Goal: Communication & Community: Answer question/provide support

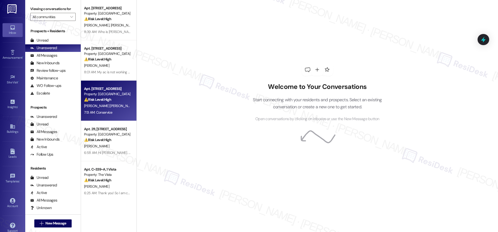
click at [102, 93] on div "Property: [GEOGRAPHIC_DATA]" at bounding box center [107, 94] width 47 height 5
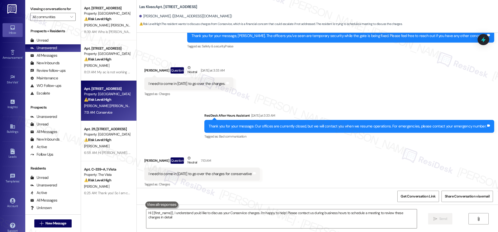
type textarea "Hi {{first_name}}, I understand you'd like to discuss your Conservice charges. …"
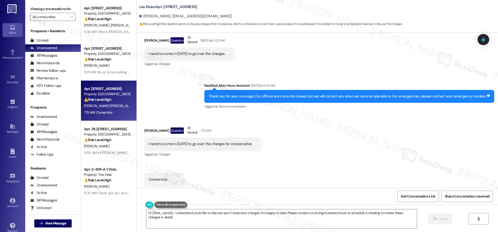
scroll to position [130, 0]
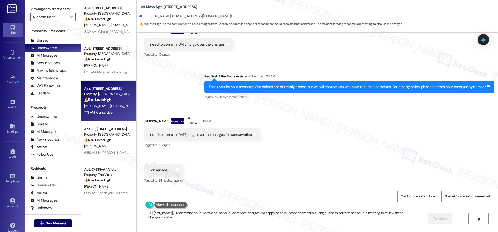
click at [391, 52] on div "Received via SMS [PERSON_NAME] Question Neutral [DATE] at 3:33 AM I need to com…" at bounding box center [317, 38] width 361 height 48
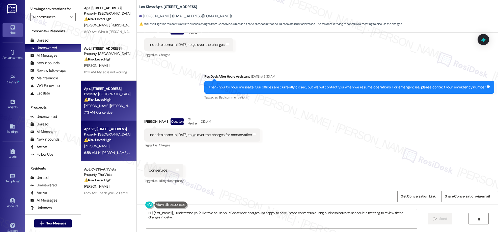
click at [92, 142] on div "⚠️ Risk Level: High The resident reports a toilet leak that occurs every time t…" at bounding box center [107, 139] width 47 height 5
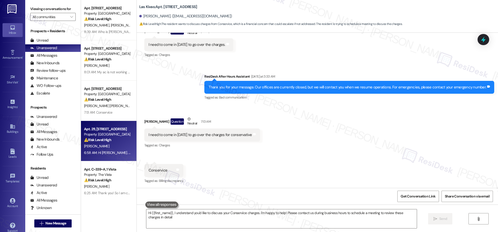
type textarea "Hi {{first_name}}, I understand you'd like to discuss your Conservice charges. …"
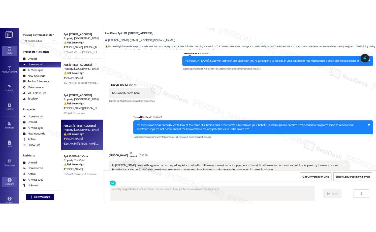
scroll to position [597, 0]
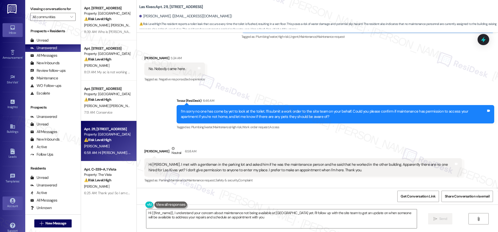
type textarea "Hi {{first_name}}, I understand your concern about maintenance not being availa…"
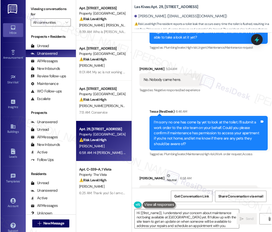
scroll to position [727, 0]
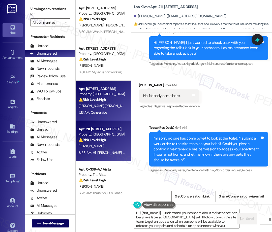
click at [117, 99] on div "⚠️ Risk Level: High The resident wants to discuss charges from Conservice, whic…" at bounding box center [102, 99] width 47 height 5
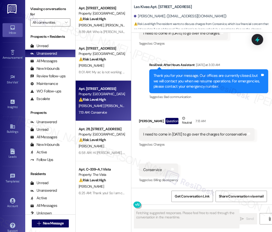
scroll to position [168, 0]
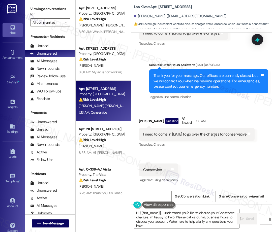
type textarea "Hi {{first_name}}, I understand you'd like to discuss your Conservice charges. …"
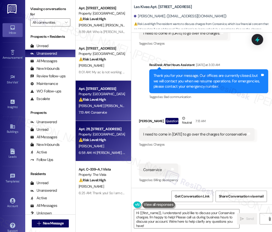
click at [105, 143] on div "I. Peterson" at bounding box center [102, 146] width 48 height 6
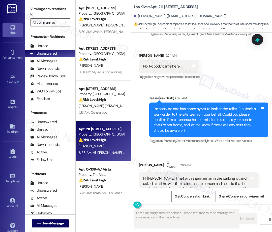
scroll to position [770, 0]
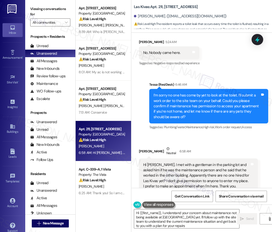
type textarea "Hi {{first_name}}, I understand your concern about maintenance not being availa…"
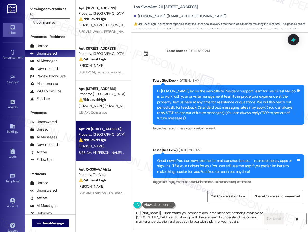
scroll to position [711, 0]
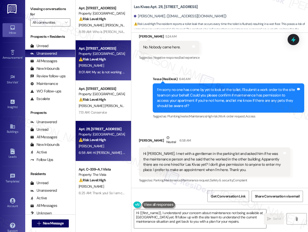
click at [101, 71] on div "8:01 AM: My ac is not working at all I been in the sun working all day can you …" at bounding box center [169, 72] width 180 height 5
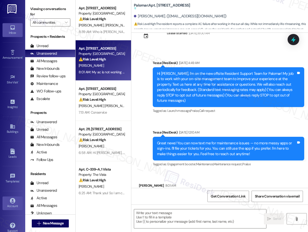
type textarea "Fetching suggested responses. Please feel free to read through the conversation…"
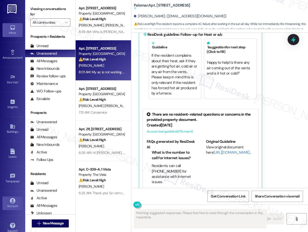
scroll to position [313, 0]
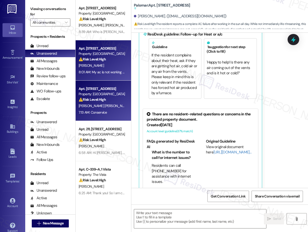
click at [116, 93] on div "Property: [GEOGRAPHIC_DATA]" at bounding box center [102, 94] width 47 height 5
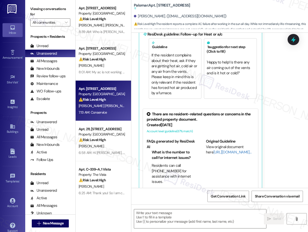
type textarea "Fetching suggested responses. Please feel free to read through the conversation…"
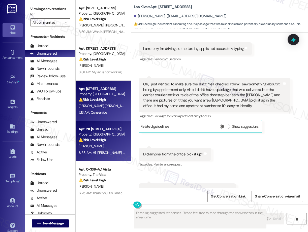
click at [106, 159] on div "Apt. 211, 4777 Tramway Blvd NE Property: Las Kivas ⚠️ Risk Level: High The resi…" at bounding box center [103, 141] width 55 height 40
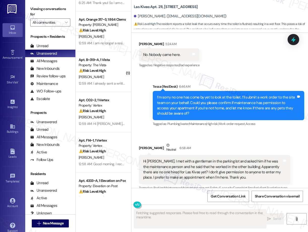
scroll to position [0, 0]
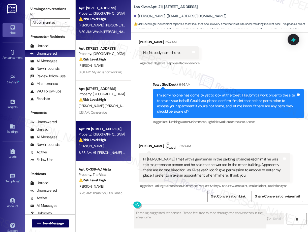
click at [109, 31] on div "8:39 AM: Who is Tessa 8:39 AM: Who is Tessa" at bounding box center [104, 31] width 50 height 5
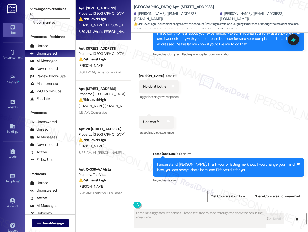
scroll to position [538, 0]
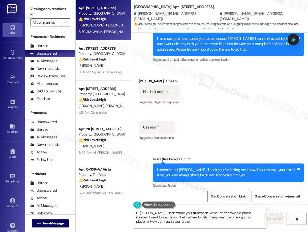
type textarea "Hi Wilson, I understand your frustration. While I can't provide a phone number,…"
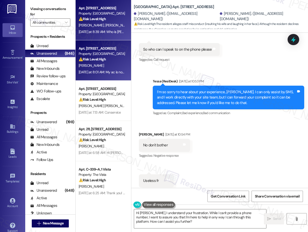
scroll to position [479, 0]
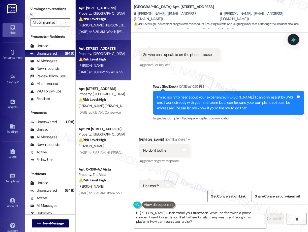
click at [97, 63] on div "A. Ramirez" at bounding box center [102, 66] width 48 height 6
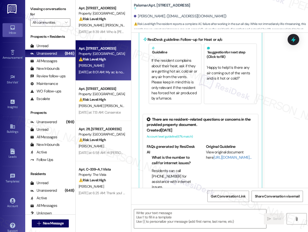
scroll to position [313, 0]
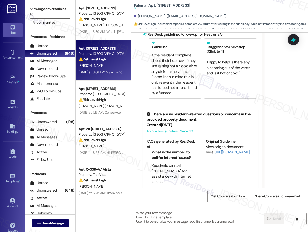
type textarea "Fetching suggested responses. Please feel free to read through the conversation…"
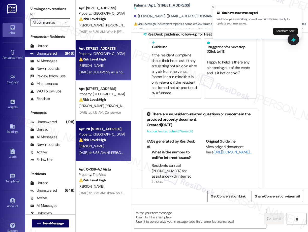
click at [103, 140] on strong "⚠️ Risk Level: High" at bounding box center [92, 140] width 27 height 5
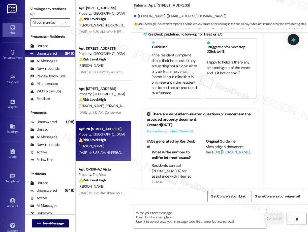
type textarea "Fetching suggested responses. Please feel free to read through the conversation…"
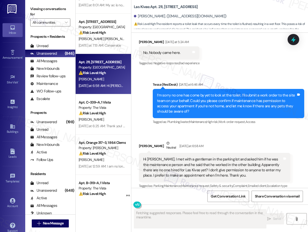
scroll to position [69, 0]
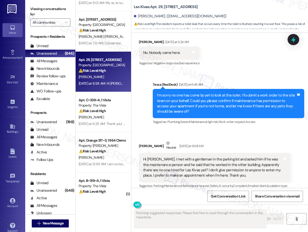
click at [105, 122] on div "Apt. 10A8, 8200 Bridge Blvd SW Property: Crescent Ridge ⚠️ Risk Level: High The…" at bounding box center [103, 98] width 55 height 196
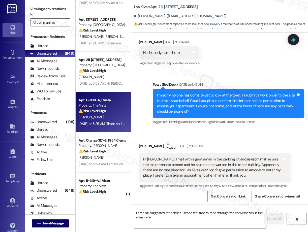
click at [97, 152] on strong "⚠️ Risk Level: High" at bounding box center [92, 151] width 27 height 5
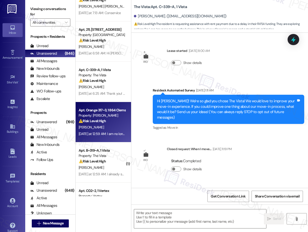
scroll to position [161, 0]
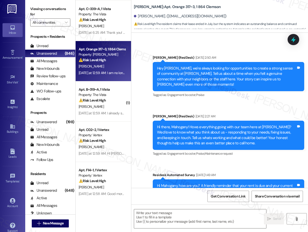
click at [108, 103] on div "Apt. B~319~A, 1 Vista Property: The Vista ⚠️ Risk Level: High The resident stat…" at bounding box center [102, 94] width 48 height 17
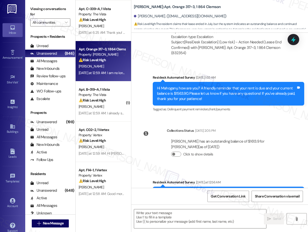
scroll to position [1870, 0]
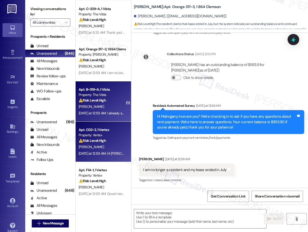
click at [105, 137] on div "Property: Vertex" at bounding box center [102, 135] width 47 height 5
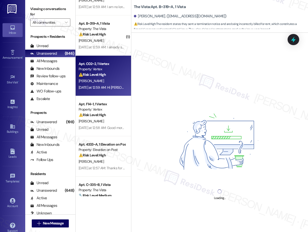
scroll to position [235, 0]
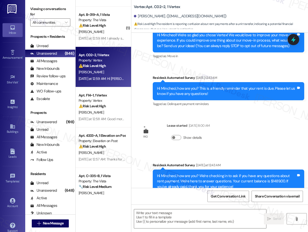
click at [101, 109] on div "Apt. F14~1, 1 Vertex Property: Vertex ⚠️ Risk Level: High The resident indicate…" at bounding box center [102, 100] width 48 height 17
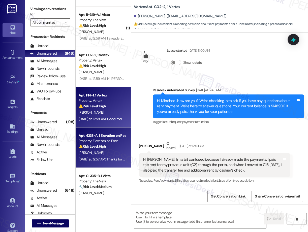
scroll to position [97, 0]
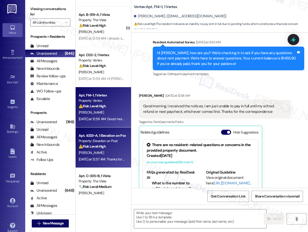
click at [103, 153] on div "C. Santes" at bounding box center [102, 153] width 48 height 6
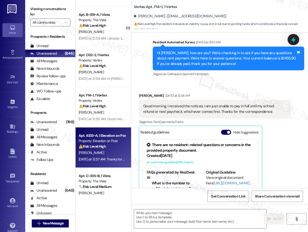
type textarea "Fetching suggested responses. Please feel free to read through the conversation…"
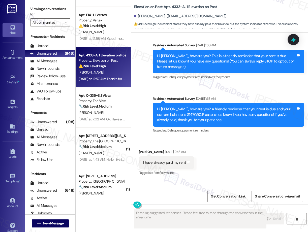
scroll to position [28, 0]
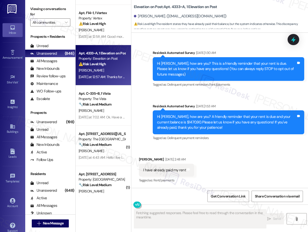
click at [106, 105] on strong "🔧 Risk Level: Medium" at bounding box center [95, 104] width 33 height 5
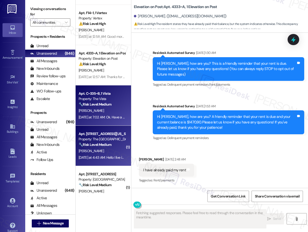
click at [105, 139] on div "Property: The [GEOGRAPHIC_DATA]" at bounding box center [102, 139] width 47 height 5
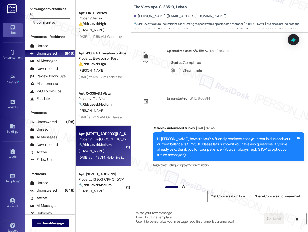
scroll to position [446, 0]
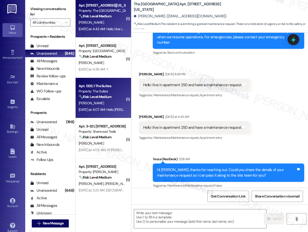
type textarea "Fetching suggested responses. Please feel free to read through the conversation…"
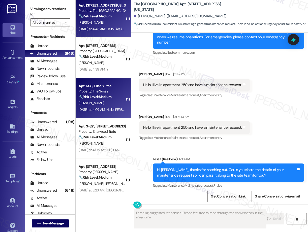
click at [105, 79] on div "Apt. 1333, 1 The Suites Property: The Suites 🔧 Risk Level: Medium The resident …" at bounding box center [103, 98] width 55 height 40
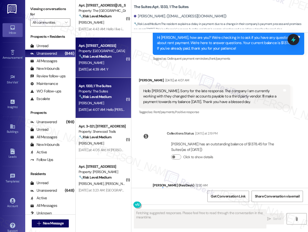
click at [105, 71] on div "Yesterday at 4:39 AM: Y Yesterday at 4:39 AM: Y" at bounding box center [93, 69] width 29 height 5
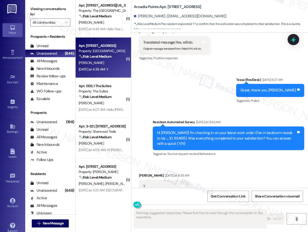
scroll to position [576, 0]
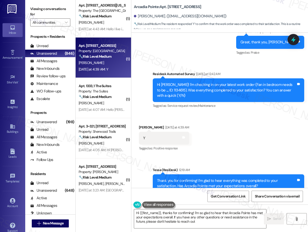
type textarea "Hi {{first_name}}, thanks for confirming! I'm so glad to hear that Arcadia Poin…"
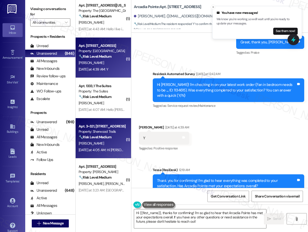
click at [106, 143] on div "Apt. 4333~A, 1 Elevation on Post Property: Elevation on Post ⚠️ Risk Level: Hig…" at bounding box center [103, 98] width 55 height 196
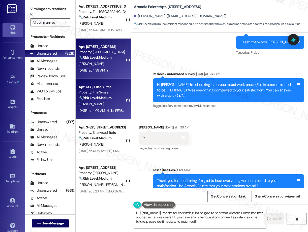
click at [99, 87] on div "Apt. 1333, 1 The Suites" at bounding box center [102, 86] width 47 height 5
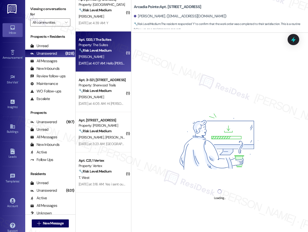
scroll to position [506, 0]
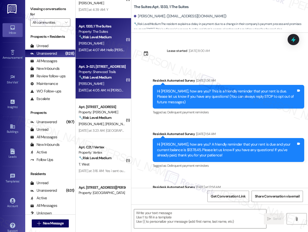
click at [101, 82] on span "M. Nepomuceno" at bounding box center [91, 83] width 25 height 5
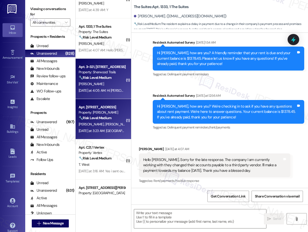
scroll to position [44, 0]
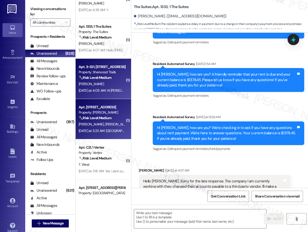
click at [105, 113] on div "Property: Brea Frisco" at bounding box center [102, 112] width 47 height 5
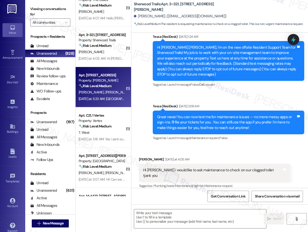
type textarea "Fetching suggested responses. Please feel free to read through the conversation…"
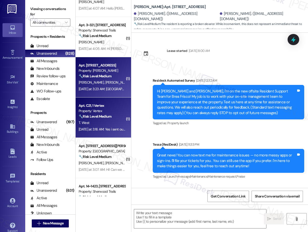
scroll to position [551, 0]
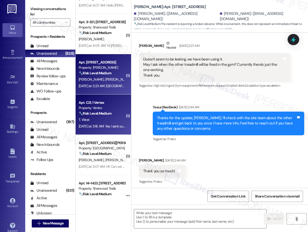
click at [103, 110] on div "Property: Vertex" at bounding box center [102, 107] width 47 height 5
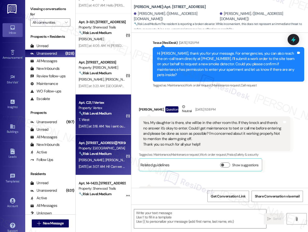
type textarea "Fetching suggested responses. Please feel free to read through the conversation…"
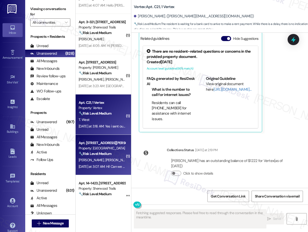
scroll to position [444, 0]
click at [111, 155] on strong "🔧 Risk Level: Medium" at bounding box center [95, 153] width 33 height 5
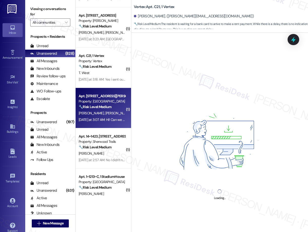
scroll to position [605, 0]
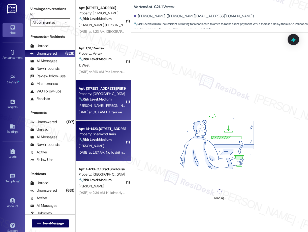
click at [105, 143] on div "L. Engram" at bounding box center [102, 146] width 48 height 6
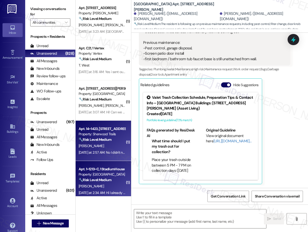
type textarea "Fetching suggested responses. Please feel free to read through the conversation…"
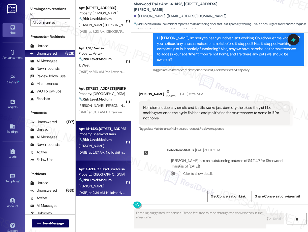
click at [106, 189] on div "S. Ramos" at bounding box center [102, 186] width 48 height 6
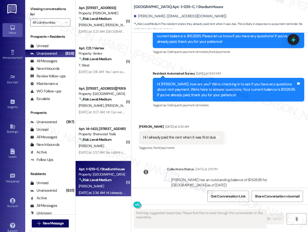
scroll to position [167, 0]
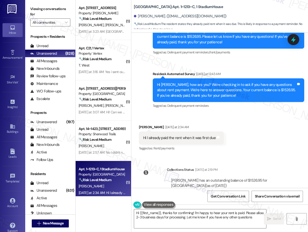
type textarea "Hi {{first_name}}, thanks for confirming! I'm happy to hear your rent is paid. …"
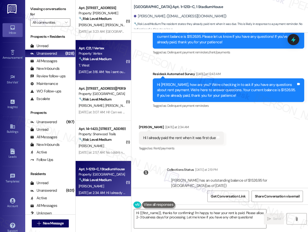
click at [98, 62] on div "🔧 Risk Level: Medium The resident is waiting for a bank card to arrive to make …" at bounding box center [102, 58] width 47 height 5
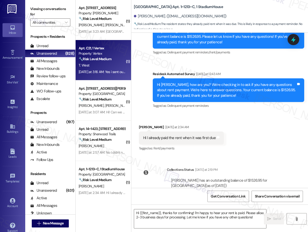
type textarea "Fetching suggested responses. Please feel free to read through the conversation…"
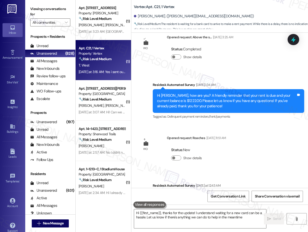
type textarea "Hi {{first_name}}, thanks for the update! I understand waiting for a new card c…"
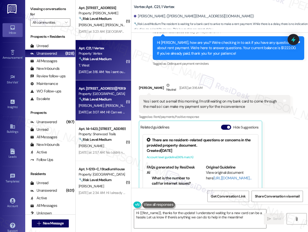
scroll to position [393, 0]
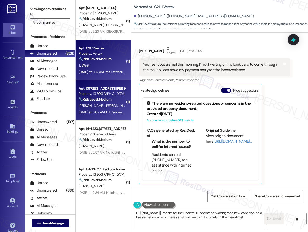
click at [88, 100] on strong "🔧 Risk Level: Medium" at bounding box center [95, 99] width 33 height 5
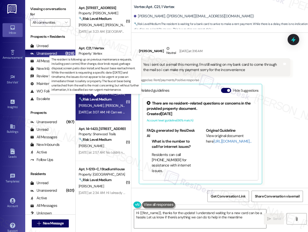
type textarea "Hi {{first_name}}, thanks for the update! I understand waiting for a new card c…"
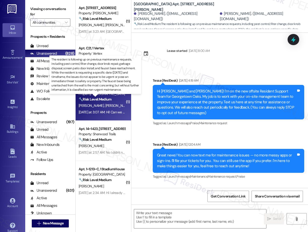
scroll to position [2236, 0]
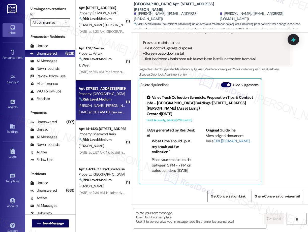
type textarea "Fetching suggested responses. Please feel free to read through the conversation…"
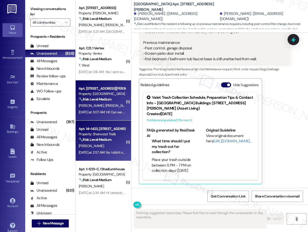
click at [105, 134] on div "Property: Sherwood Trails" at bounding box center [102, 134] width 47 height 5
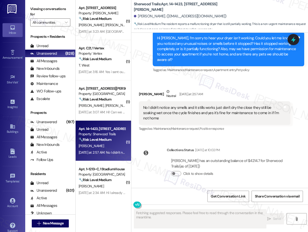
scroll to position [219, 0]
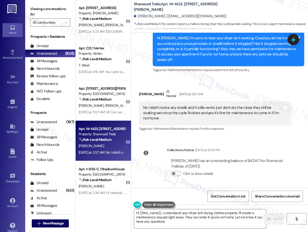
type textarea "Hi {{first_name}}, I understand your dryer isn't drying clothes properly. I'll …"
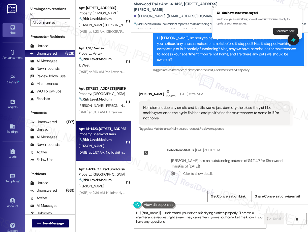
click at [288, 32] on button "See them now!" at bounding box center [285, 31] width 24 height 7
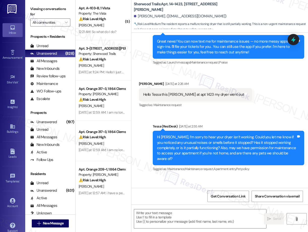
scroll to position [167, 0]
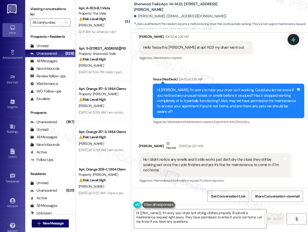
type textarea "Hi {{first_name}}, I'm sorry your dryer isn't drying clothes properly. I'll sub…"
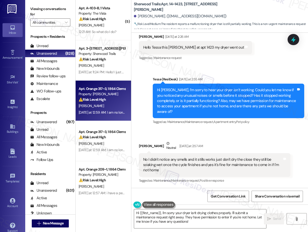
click at [94, 104] on span "M. Christopher" at bounding box center [91, 106] width 25 height 5
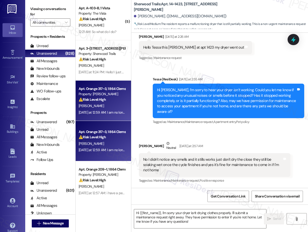
type textarea "Fetching suggested responses. Please feel free to read through the conversation…"
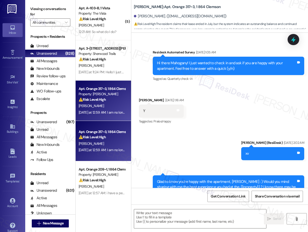
scroll to position [434, 0]
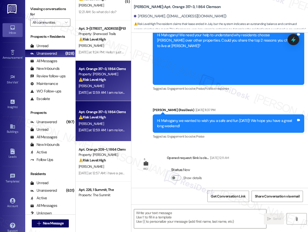
type textarea "Fetching suggested responses. Please feel free to read through the conversation…"
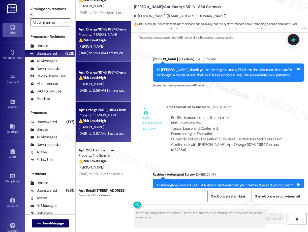
scroll to position [0, 0]
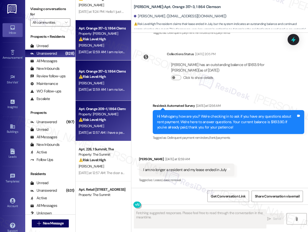
click at [107, 129] on div "A. Canaday" at bounding box center [102, 126] width 48 height 6
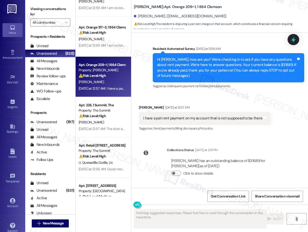
scroll to position [107, 0]
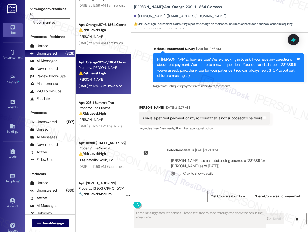
click at [110, 126] on div "( 5 ) Apt. A~103~B, 1 Vista Property: The Vista ⚠️ Risk Level: High The residen…" at bounding box center [103, 98] width 55 height 196
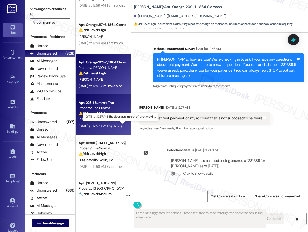
click at [110, 126] on div "Yesterday at 12:57 AM: The door app im sick of it not working Yesterday at 12:5…" at bounding box center [120, 126] width 83 height 5
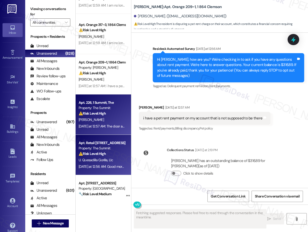
click at [106, 146] on div "Property: The Summit" at bounding box center [102, 148] width 47 height 5
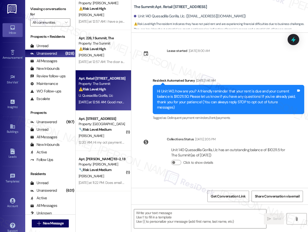
scroll to position [117, 0]
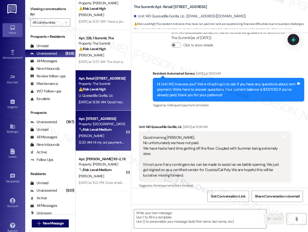
type textarea "Fetching suggested responses. Please feel free to read through the conversation…"
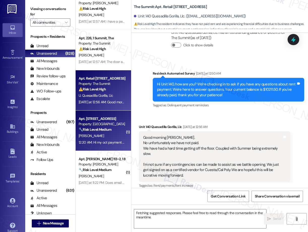
click at [109, 130] on strong "🔧 Risk Level: Medium" at bounding box center [95, 129] width 33 height 5
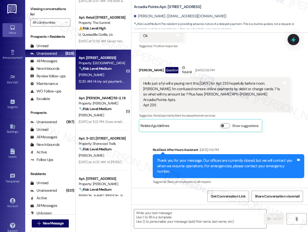
scroll to position [290, 0]
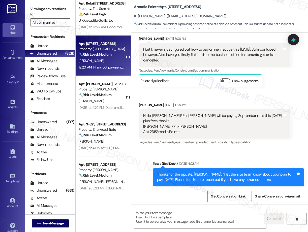
type textarea "Fetching suggested responses. Please feel free to read through the conversation…"
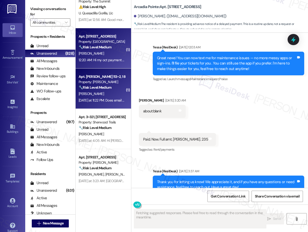
scroll to position [633, 0]
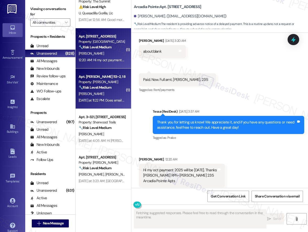
click at [107, 99] on div "Yesterday at 11:22 PM: Does email work? I'm in school all day 👍 Yesterday at 11…" at bounding box center [122, 100] width 86 height 5
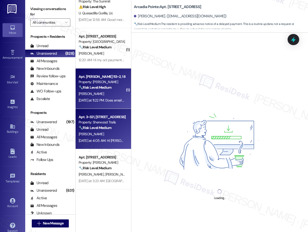
click at [110, 142] on div "Yesterday at 4:05 AM: Hi tessa i would like to ask maintenance to check on our …" at bounding box center [159, 140] width 161 height 5
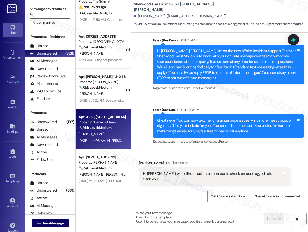
scroll to position [44, 0]
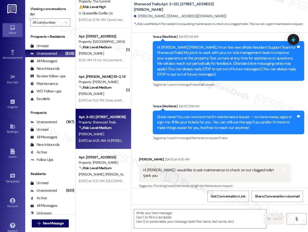
type textarea "Fetching suggested responses. Please feel free to read through the conversation…"
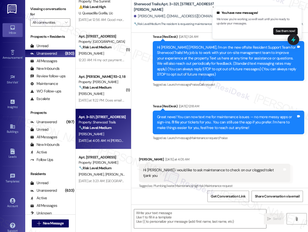
scroll to position [254, 0]
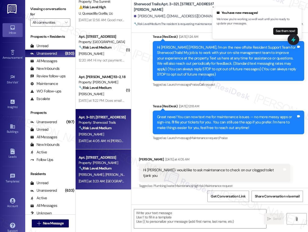
click at [90, 173] on span "K. Henley" at bounding box center [92, 174] width 27 height 5
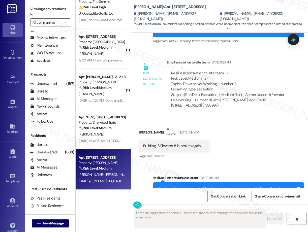
scroll to position [2819, 0]
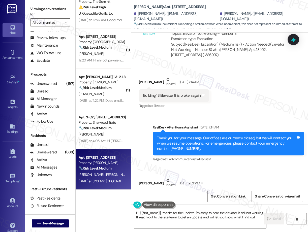
type textarea "Hi {{first_name}}, thanks for the update. I'm sorry to hear the elevator is sti…"
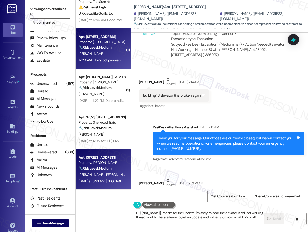
click at [112, 52] on div "E. Smith" at bounding box center [102, 54] width 48 height 6
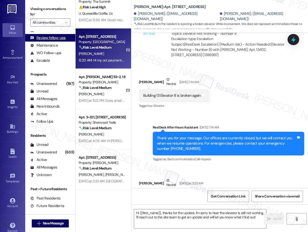
scroll to position [0, 0]
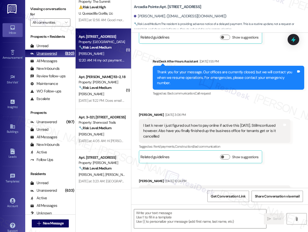
type textarea "Fetching suggested responses. Please feel free to read through the conversation…"
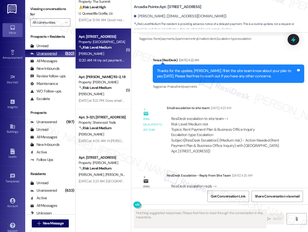
click at [52, 51] on div "Unanswered" at bounding box center [43, 53] width 27 height 5
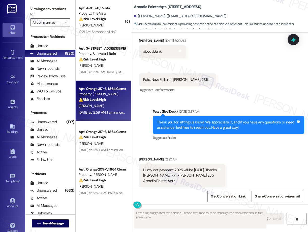
click at [105, 106] on div "M. Christopher" at bounding box center [102, 106] width 48 height 6
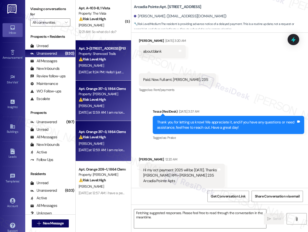
click at [105, 75] on div "Yesterday at 11:24 PM: Hello! I just moved in unit 317 last week. There's a few…" at bounding box center [102, 72] width 48 height 6
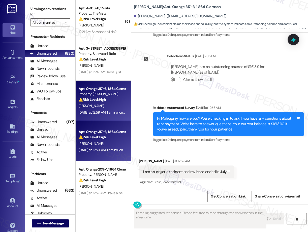
scroll to position [1870, 0]
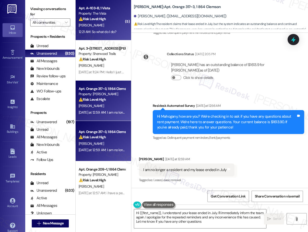
type textarea "Hi {{first_name}}, I understand your lease ended in July. I'll immediately info…"
click at [100, 32] on div "12:21 AM: So what do I do? 12:21 AM: So what do I do?" at bounding box center [98, 31] width 38 height 5
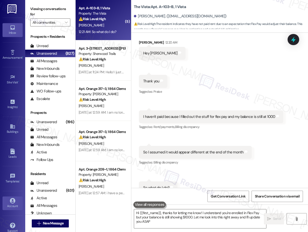
type textarea "Hi {{first_name}}, thanks for letting me know! I understand you're enrolled in …"
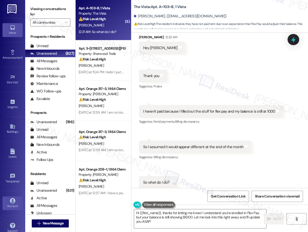
scroll to position [214, 0]
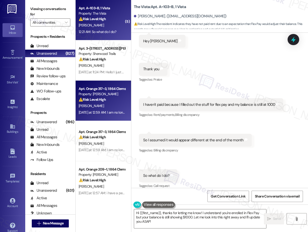
click at [113, 100] on div "⚠️ Risk Level: High The resident claims their lease ended in July, but the syst…" at bounding box center [102, 99] width 47 height 5
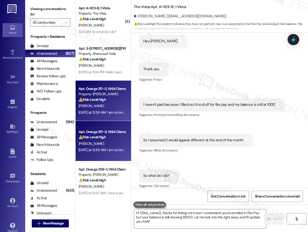
type textarea "Hi {{first_name}}, thanks for letting me know! I understand you're enrolled in …"
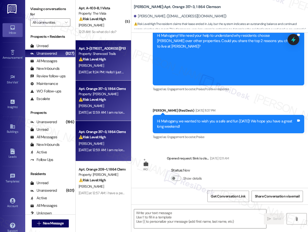
type textarea "Fetching suggested responses. Please feel free to read through the conversation…"
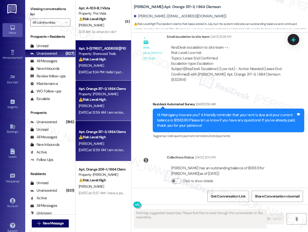
click at [102, 68] on div "D. Williams" at bounding box center [102, 66] width 48 height 6
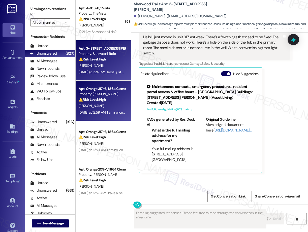
scroll to position [155, 0]
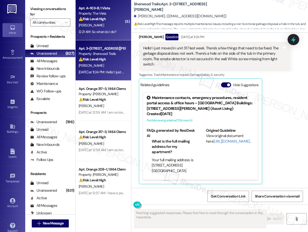
click at [110, 25] on div "[PERSON_NAME]" at bounding box center [102, 25] width 48 height 6
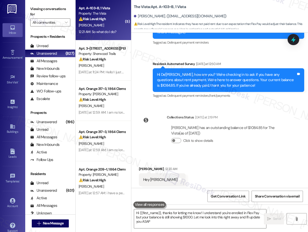
type textarea "Hi {{first_name}}, thanks for letting me know! I understand you're enrolled in …"
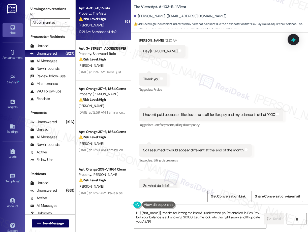
scroll to position [214, 0]
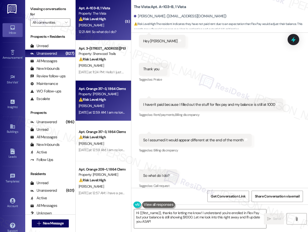
click at [88, 101] on strong "⚠️ Risk Level: High" at bounding box center [92, 99] width 27 height 5
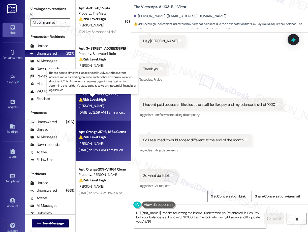
type textarea "Fetching suggested responses. Please feel free to read through the conversation…"
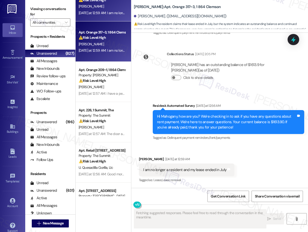
scroll to position [124, 0]
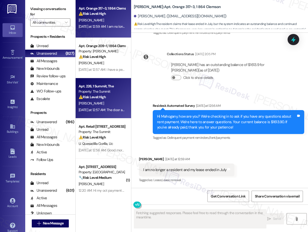
click at [109, 96] on div "⚠️ Risk Level: High The resident is complaining about the door app not working,…" at bounding box center [102, 97] width 47 height 5
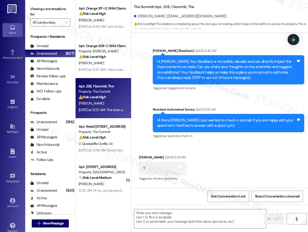
scroll to position [1396, 0]
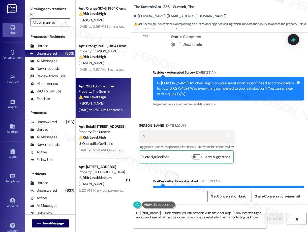
type textarea "Hi {{first_name}}, I understand your frustration with the door app. I'll look i…"
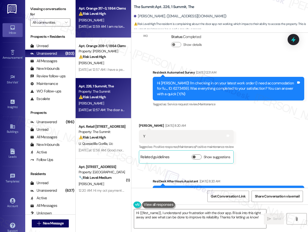
scroll to position [4089, 0]
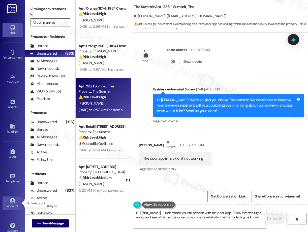
click at [13, 199] on icon at bounding box center [12, 200] width 5 height 5
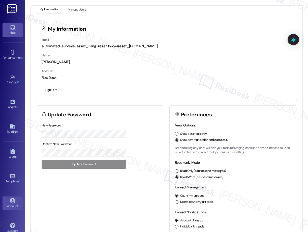
click at [11, 31] on div "Inbox" at bounding box center [12, 32] width 25 height 5
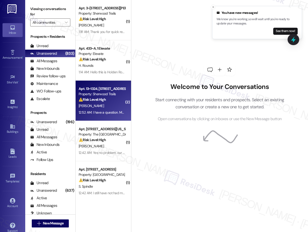
click at [89, 95] on div "Property: Sherwood Trails" at bounding box center [102, 94] width 47 height 5
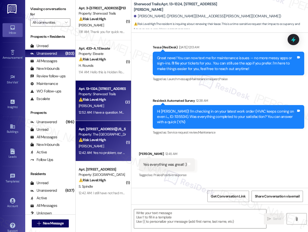
click at [94, 145] on span "[PERSON_NAME]" at bounding box center [91, 146] width 25 height 5
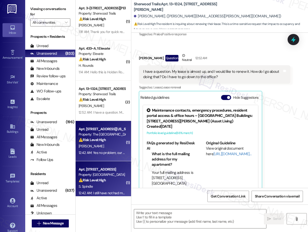
scroll to position [308, 0]
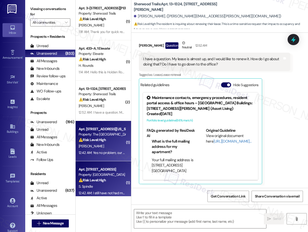
click at [100, 181] on strong "⚠️ Risk Level: High" at bounding box center [92, 180] width 27 height 5
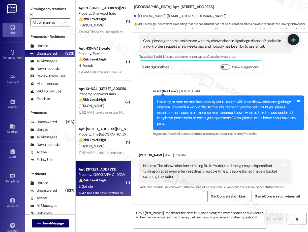
scroll to position [145, 0]
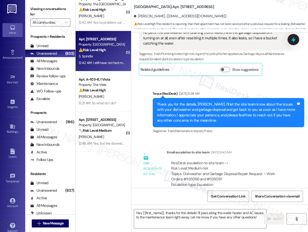
type textarea "Fetching suggested responses. Please feel free to read through the conversation…"
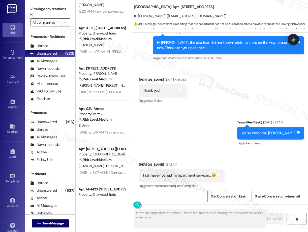
scroll to position [360, 0]
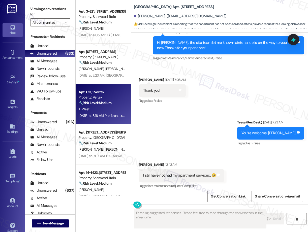
click at [116, 98] on div "Property: Vertex" at bounding box center [102, 97] width 47 height 5
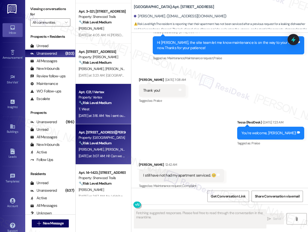
click at [103, 141] on strong "🔧 Risk Level: Medium" at bounding box center [95, 143] width 33 height 5
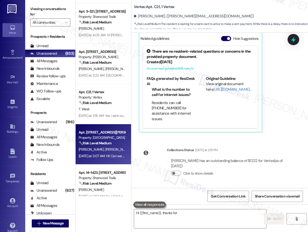
scroll to position [415, 0]
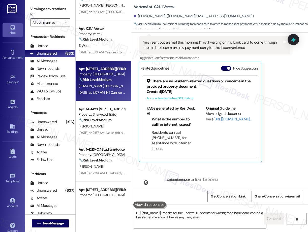
type textarea "Hi {{first_name}}, thanks for the update! I understand waiting for a bank card …"
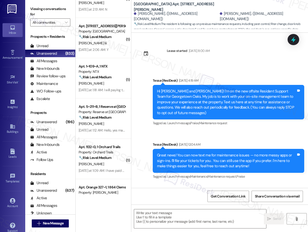
scroll to position [2236, 0]
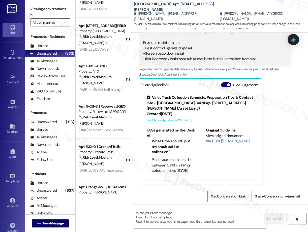
click at [99, 131] on div "Apt. 1~1213~C, 1 StadiumHouse Property: Stadium House 🔧 Risk Level: Medium The …" at bounding box center [103, 98] width 55 height 196
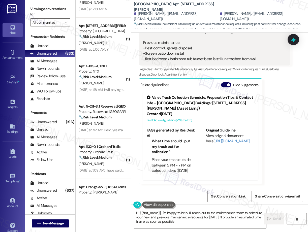
type textarea "Hi {{first_name}}, I'm happy to help! I'll reach out to the maintenance team to…"
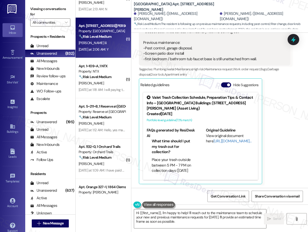
click at [99, 44] on div "S. Chavez Iii" at bounding box center [102, 43] width 48 height 6
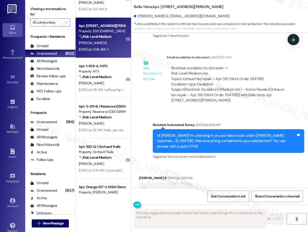
scroll to position [580, 0]
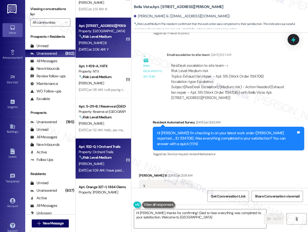
type textarea "Hi Sergio, thanks for confirming! Glad to hear everything was completed to your…"
click at [103, 172] on div "Yesterday at 1:09 AM: I have paid as it has come out of my account Yesterday at…" at bounding box center [125, 170] width 93 height 5
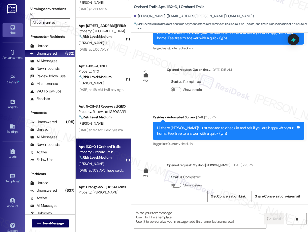
type textarea "Fetching suggested responses. Please feel free to read through the conversation…"
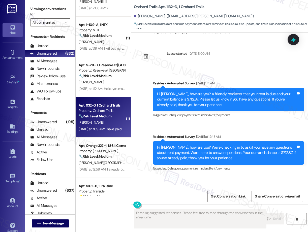
scroll to position [1116, 0]
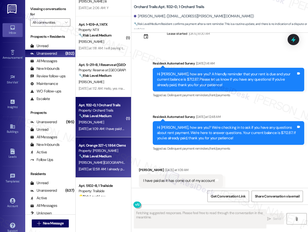
click at [107, 156] on strong "🔧 Risk Level: Medium" at bounding box center [95, 156] width 33 height 5
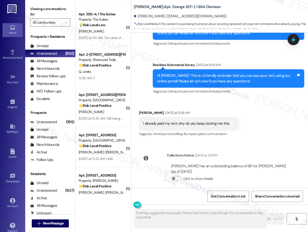
scroll to position [963, 0]
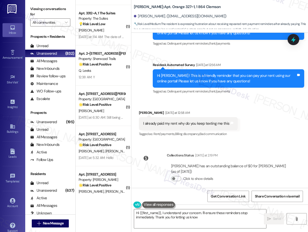
type textarea "Hi {{first_name}}, I understand your concern. I'll ensure these reminders stop …"
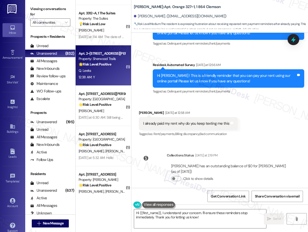
click at [101, 78] on div "12:38 AM: Y 12:38 AM: Y" at bounding box center [102, 77] width 48 height 6
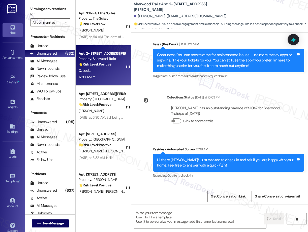
type textarea "Fetching suggested responses. Please feel free to read through the conversation…"
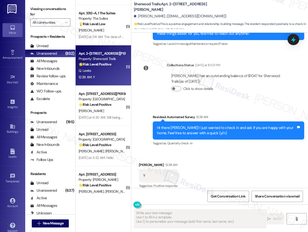
scroll to position [138, 0]
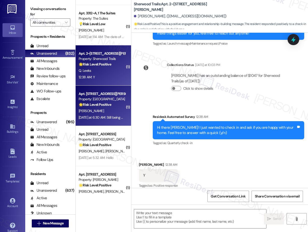
click at [114, 113] on div "M. Marquez" at bounding box center [102, 111] width 48 height 6
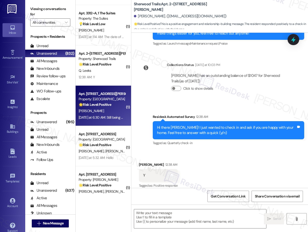
type textarea "Fetching suggested responses. Please feel free to read through the conversation…"
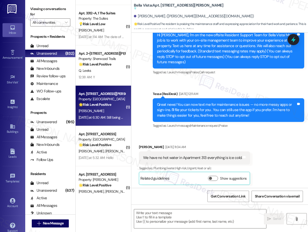
type textarea "Fetching suggested responses. Please feel free to read through the conversation…"
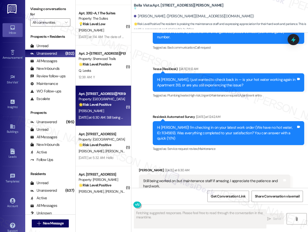
scroll to position [243, 0]
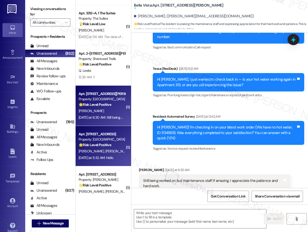
click at [97, 164] on div "Apt. 1B22, 8200 Bridge Blvd SW Property: Crescent Ridge 🌟 Risk Level: Positive …" at bounding box center [103, 146] width 55 height 40
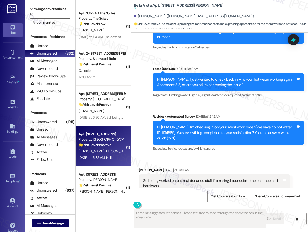
scroll to position [88, 0]
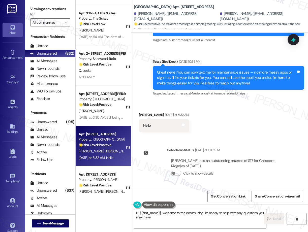
type textarea "Hi {{first_name}}, welcome to the community! I'm happy to help with any questio…"
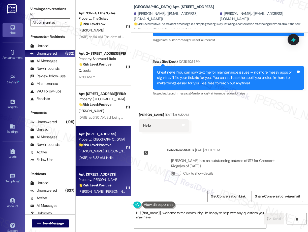
click at [83, 181] on div "Property: Brea Frisco" at bounding box center [102, 179] width 47 height 5
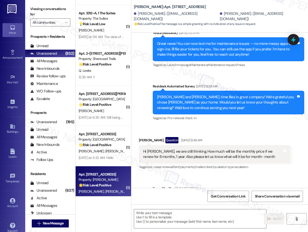
type textarea "Fetching suggested responses. Please feel free to read through the conversation…"
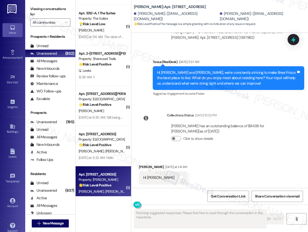
scroll to position [370, 0]
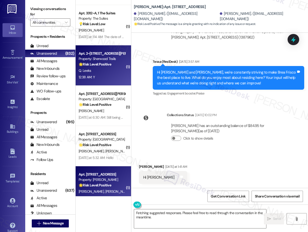
click at [106, 71] on div "Q. Leeks" at bounding box center [102, 71] width 48 height 6
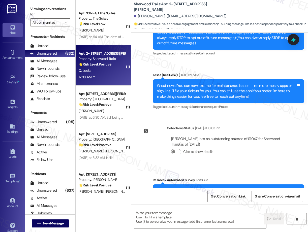
type textarea "Fetching suggested responses. Please feel free to read through the conversation…"
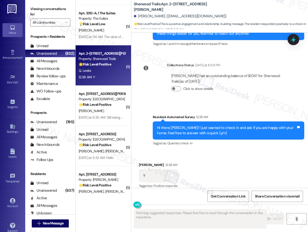
scroll to position [138, 0]
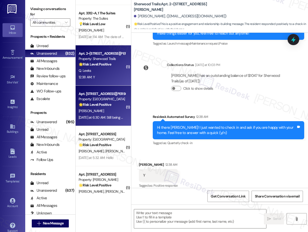
click at [105, 109] on div "M. Marquez" at bounding box center [102, 111] width 48 height 6
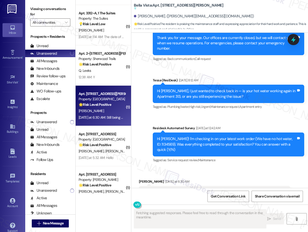
scroll to position [243, 0]
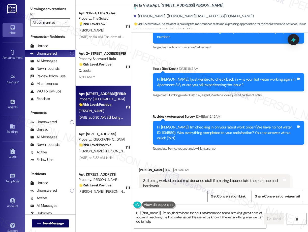
type textarea "Hi {{first_name}}, I'm so glad to hear that our maintenance team is taking grea…"
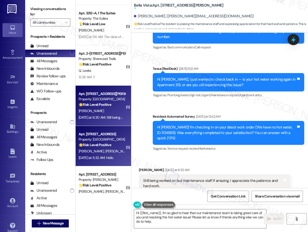
click at [102, 147] on strong "🌟 Risk Level: Positive" at bounding box center [95, 145] width 33 height 5
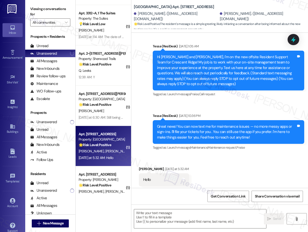
scroll to position [37, 0]
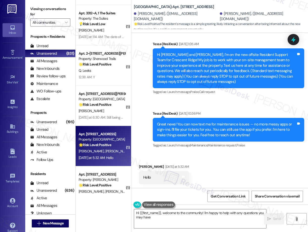
type textarea "Hi {{first_name}}, welcome to the community! I'm happy to help with any questio…"
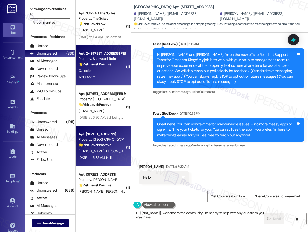
click at [90, 64] on strong "🌟 Risk Level: Positive" at bounding box center [95, 64] width 33 height 5
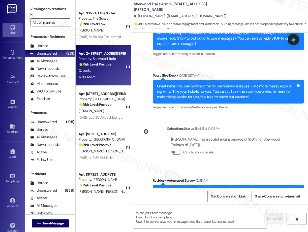
type textarea "Fetching suggested responses. Please feel free to read through the conversation…"
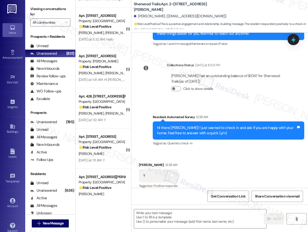
scroll to position [1153, 0]
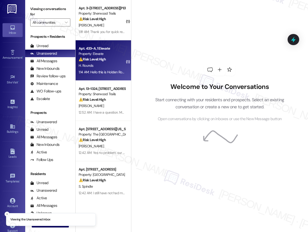
click at [103, 53] on div "Property: Elevate" at bounding box center [102, 53] width 47 height 5
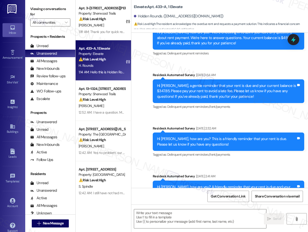
type textarea "Fetching suggested responses. Please feel free to read through the conversation…"
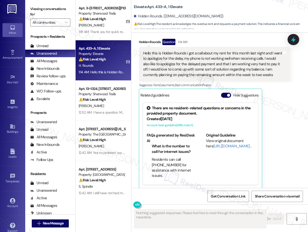
scroll to position [2328, 0]
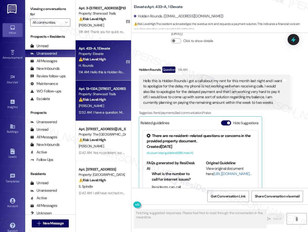
click at [119, 90] on div "Apt. 13~1324, 10401 Brockington Road" at bounding box center [102, 88] width 47 height 5
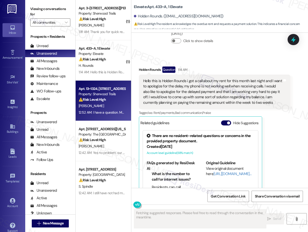
scroll to position [308, 0]
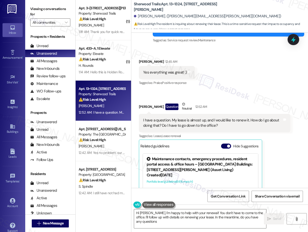
type textarea "Hi Zackery, I'm happy to help with your renewal! You don't have to come to the …"
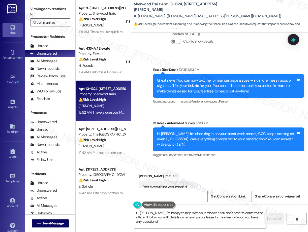
scroll to position [60, 0]
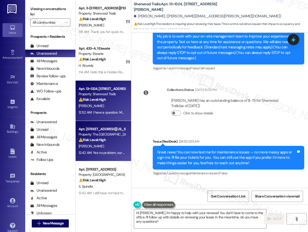
click at [98, 136] on div "Property: The Valencia" at bounding box center [102, 134] width 47 height 5
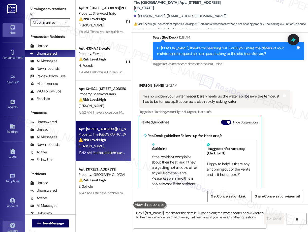
type textarea "Hey {{first_name}}, thanks for the details! I'll pass along the water heater an…"
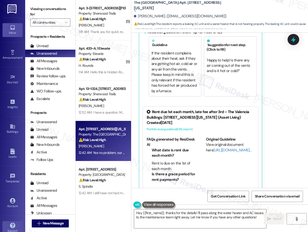
scroll to position [324, 0]
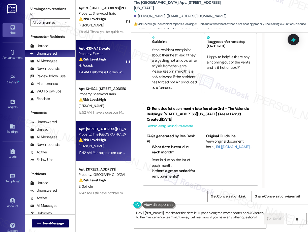
click at [111, 57] on div "⚠️ Risk Level: High The resident acknowledges the overdue rent and requests a p…" at bounding box center [102, 59] width 47 height 5
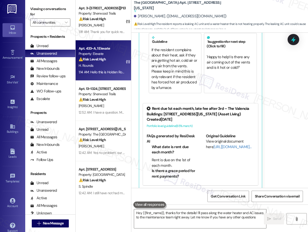
type textarea "Hey {{first_name}}, thanks for the details! I'll pass along the water heater an…"
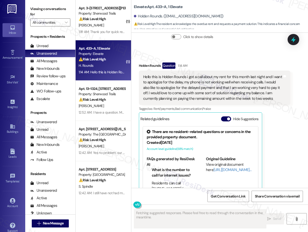
scroll to position [2355, 0]
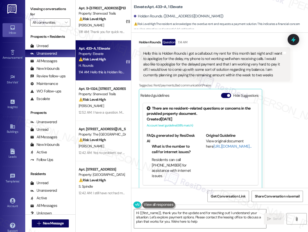
type textarea "Hi {{first_name}}, thank you for the update and for reaching out! I understand …"
click at [92, 89] on div "Apt. 13~1324, 10401 Brockington Road" at bounding box center [102, 88] width 47 height 5
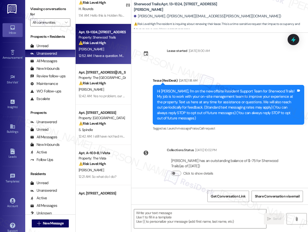
scroll to position [59, 0]
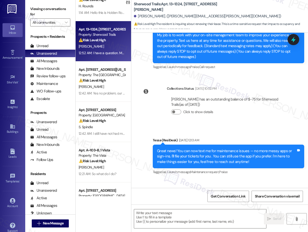
type textarea "Fetching suggested responses. Please feel free to read through the conversation…"
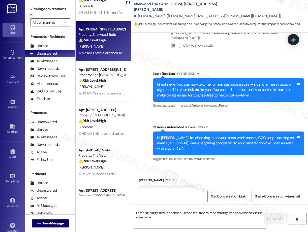
click at [102, 84] on div "( 1 ) Apt. 3~317, 10401 Brockington Road Property: Sherwood Trails ⚠️ Risk Leve…" at bounding box center [103, 98] width 55 height 196
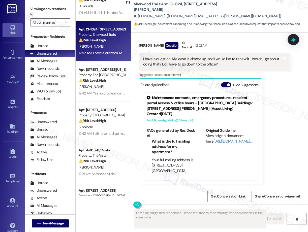
click at [102, 84] on div "[PERSON_NAME]" at bounding box center [102, 87] width 48 height 6
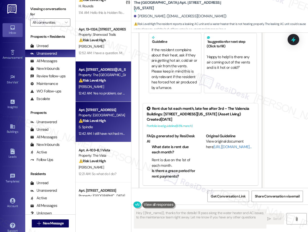
type textarea "Hey {{first_name}}, thanks for the details! I'll pass along the water heater an…"
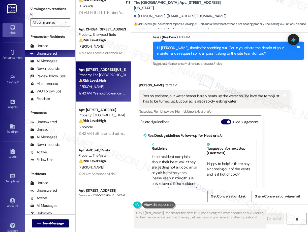
scroll to position [216, 0]
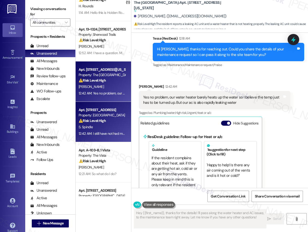
click at [104, 127] on div "S. Spindle" at bounding box center [102, 127] width 48 height 6
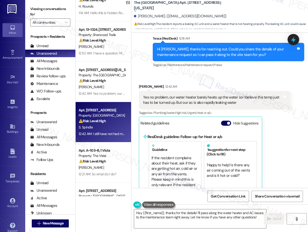
type textarea "Fetching suggested responses. Please feel free to read through the conversation…"
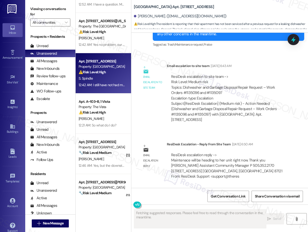
scroll to position [110, 0]
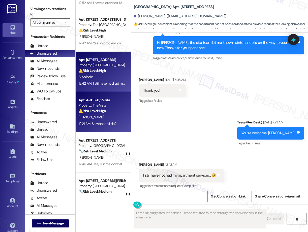
click at [113, 111] on div "⚠️ Risk Level: High The resident indicates they have not paid rent due to an ex…" at bounding box center [102, 110] width 47 height 5
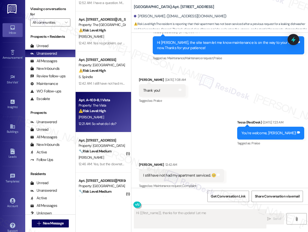
scroll to position [214, 0]
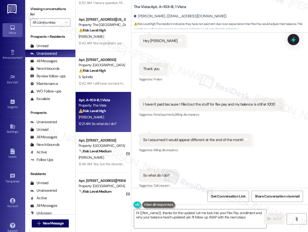
type textarea "Hi {{first_name}}, thanks for the update! Let me look into your Flex Pay enroll…"
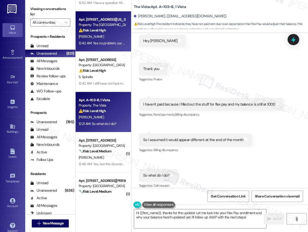
click at [102, 33] on div "Apt. 250, 3450 W Missouri Ave Property: The Valencia ⚠️ Risk Level: High The re…" at bounding box center [102, 24] width 48 height 17
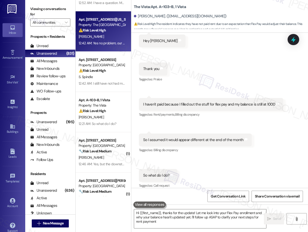
type textarea "Hi {{first_name}}, thanks for the update! Let me look into your Flex Pay enroll…"
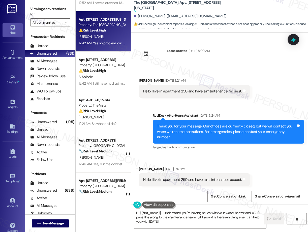
type textarea "Hi {{first_name}}, I understand you're having issues with your water heater and…"
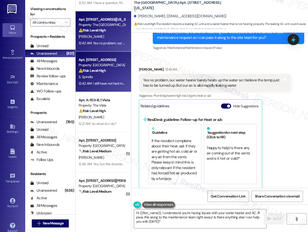
scroll to position [189, 0]
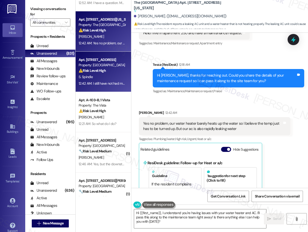
click at [98, 76] on div "S. Spindle" at bounding box center [102, 77] width 48 height 6
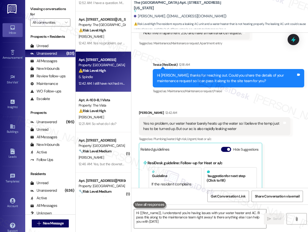
type textarea "Hi {{first_name}}, I understand you're having issues with your water heater and…"
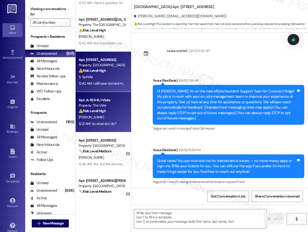
click at [105, 118] on div "[PERSON_NAME]" at bounding box center [102, 117] width 48 height 6
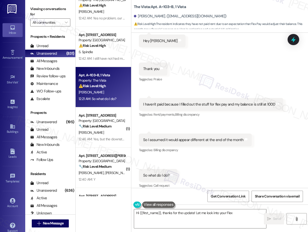
scroll to position [137, 0]
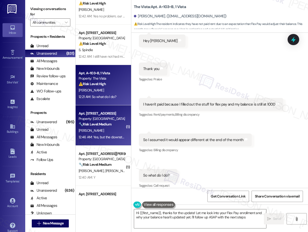
type textarea "Hi {{first_name}}, thanks for the update! Let me look into your Flex Pay enroll…"
click at [109, 117] on div "Property: Pinehurst" at bounding box center [102, 118] width 47 height 5
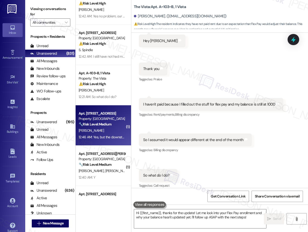
type textarea "Fetching suggested responses. Please feel free to read through the conversation…"
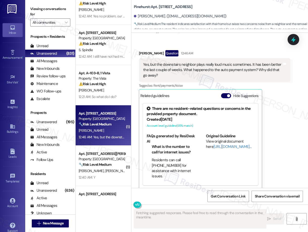
scroll to position [163, 0]
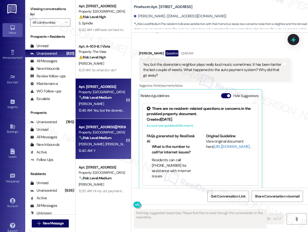
click at [103, 136] on strong "🔧 Risk Level: Medium" at bounding box center [95, 138] width 33 height 5
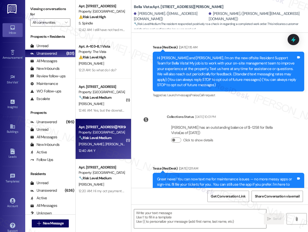
scroll to position [194, 0]
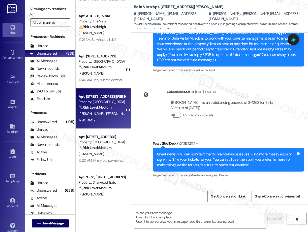
type textarea "Fetching suggested responses. Please feel free to read through the conversation…"
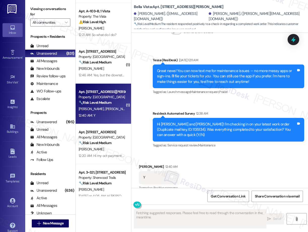
scroll to position [149, 0]
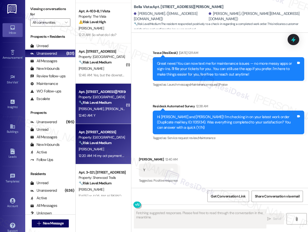
click at [102, 139] on div "Apt. 13~1324, 10401 Brockington Road Property: Sherwood Trails ⚠️ Risk Level: H…" at bounding box center [103, 98] width 55 height 196
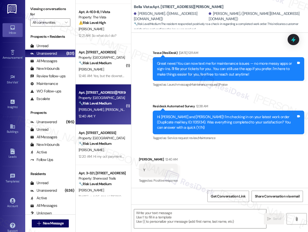
click at [103, 139] on div "Apt. 13~1324, 10401 Brockington Road Property: Sherwood Trails ⚠️ Risk Level: H…" at bounding box center [103, 98] width 55 height 196
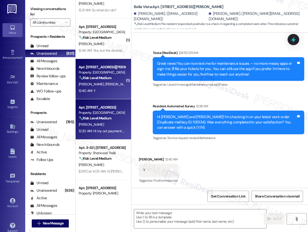
scroll to position [224, 0]
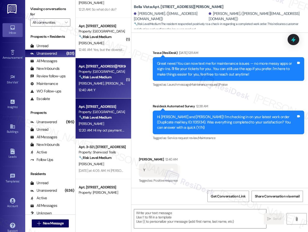
click at [101, 126] on div "E. Smith" at bounding box center [102, 124] width 48 height 6
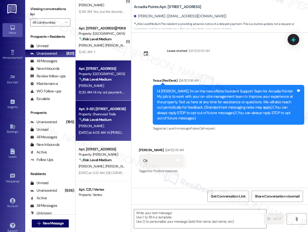
scroll to position [262, 0]
click at [107, 120] on div "Apt. A~103~B, 1 Vista Property: The Vista ⚠️ Risk Level: High The resident indi…" at bounding box center [103, 98] width 55 height 196
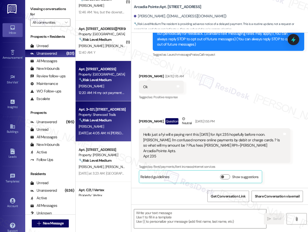
scroll to position [261, 0]
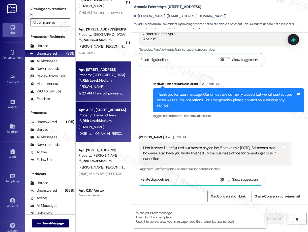
type textarea "Fetching suggested responses. Please feel free to read through the conversation…"
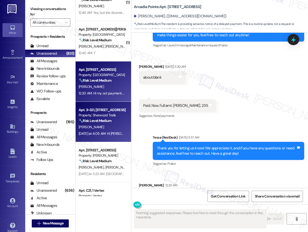
scroll to position [633, 0]
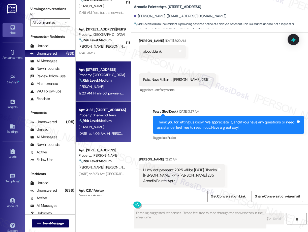
click at [107, 120] on strong "🔧 Risk Level: Medium" at bounding box center [95, 120] width 33 height 5
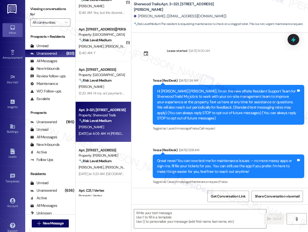
scroll to position [44, 0]
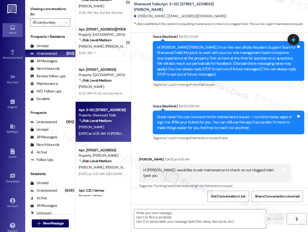
type textarea "Fetching suggested responses. Please feel free to read through the conversation…"
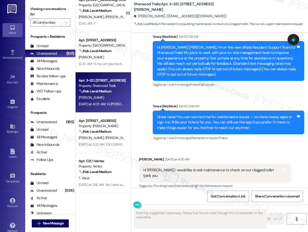
scroll to position [297, 0]
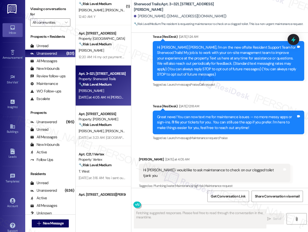
click at [109, 127] on div "🔧 Risk Level: Medium The resident is reporting a broken elevator. While inconve…" at bounding box center [102, 124] width 47 height 5
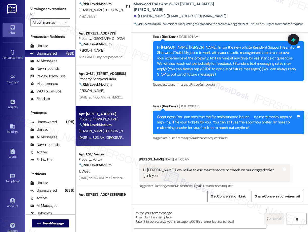
type textarea "Fetching suggested responses. Please feel free to read through the conversation…"
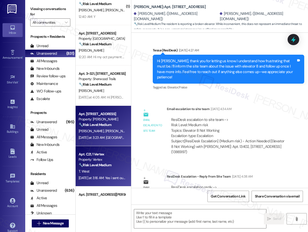
type textarea "Fetching suggested responses. Please feel free to read through the conversation…"
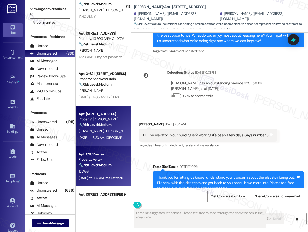
click at [109, 165] on strong "🔧 Risk Level: Medium" at bounding box center [95, 165] width 33 height 5
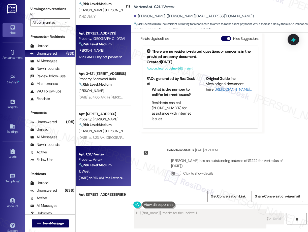
scroll to position [445, 0]
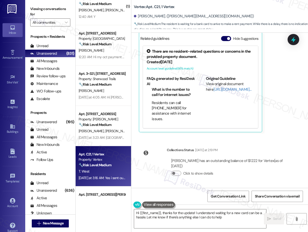
type textarea "Hi {{first_name}}, thanks for the update! I understand waiting for a new card c…"
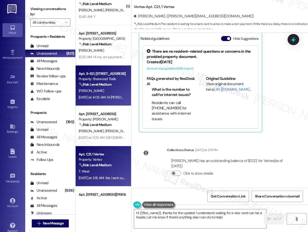
click at [100, 77] on div "Property: Sherwood Trails" at bounding box center [102, 78] width 47 height 5
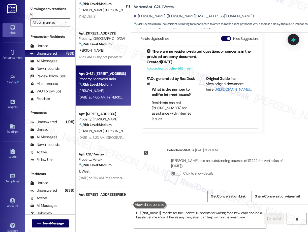
type textarea "Hi {{first_name}}, thanks for the update! I understand waiting for a new card c…"
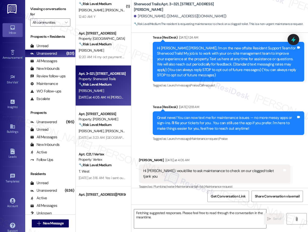
scroll to position [44, 0]
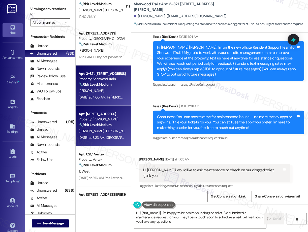
type textarea "Hi {{first_name}}, I'm happy to help with your clogged toilet. I've submitted a…"
click at [96, 126] on strong "🔧 Risk Level: Medium" at bounding box center [95, 125] width 33 height 5
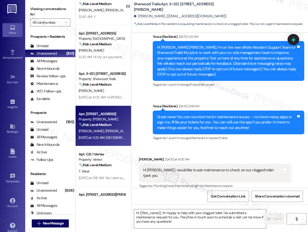
type textarea "Fetching suggested responses. Please feel free to read through the conversation…"
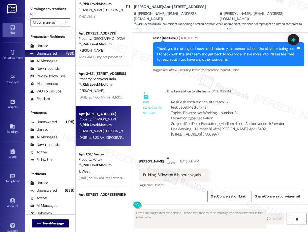
scroll to position [2819, 0]
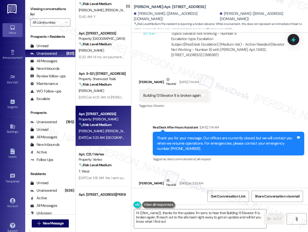
type textarea "Hi {{first_name}}, thanks for the update. I'm sorry to hear that Building 13 El…"
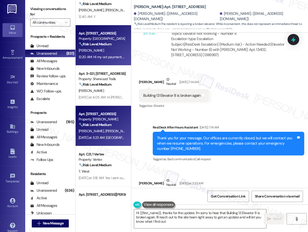
click at [101, 48] on div "E. Smith" at bounding box center [102, 50] width 48 height 6
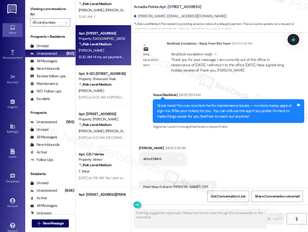
scroll to position [633, 0]
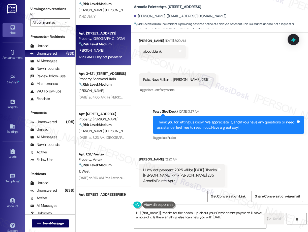
type textarea "Hi {{first_name}}, thanks for the heads-up about your October rent payment! I'l…"
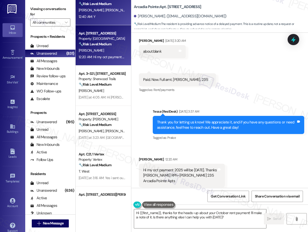
click at [103, 18] on div "12:40 AM: Y 12:40 AM: Y" at bounding box center [102, 17] width 48 height 6
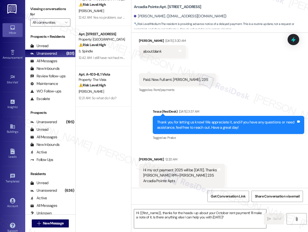
scroll to position [0, 0]
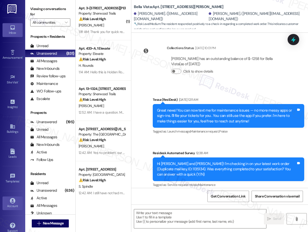
type textarea "Fetching suggested responses. Please feel free to read through the conversation…"
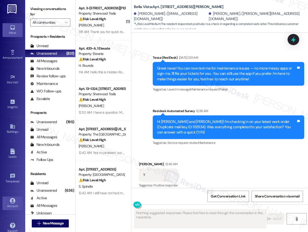
scroll to position [149, 0]
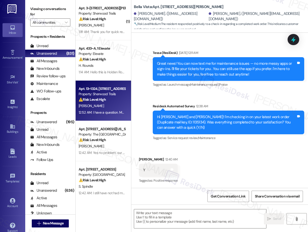
click at [102, 106] on div "[PERSON_NAME]" at bounding box center [102, 106] width 48 height 6
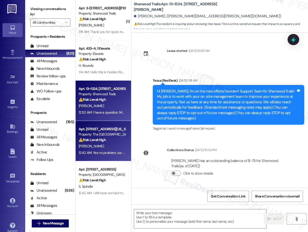
click at [84, 139] on strong "⚠️ Risk Level: High" at bounding box center [92, 140] width 27 height 5
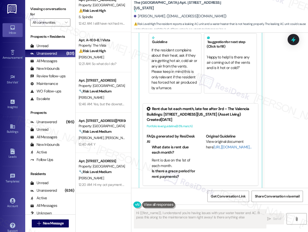
scroll to position [324, 0]
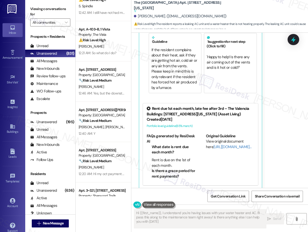
type textarea "Hi {{first_name}}, I understand you're having issues with your water heater and…"
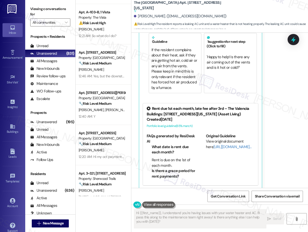
scroll to position [198, 0]
click at [98, 78] on div "Apt. 13~1324, 10401 Brockington Road Property: Sherwood Trails ⚠️ Risk Level: H…" at bounding box center [103, 98] width 55 height 196
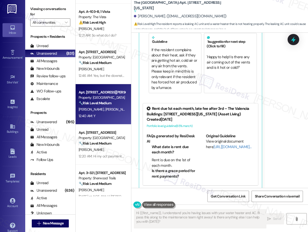
click at [104, 100] on div "Property: [GEOGRAPHIC_DATA]" at bounding box center [102, 97] width 47 height 5
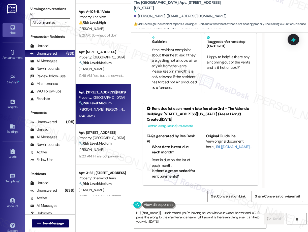
type textarea "Hi {{first_name}}, I understand you're having issues with your water heater and…"
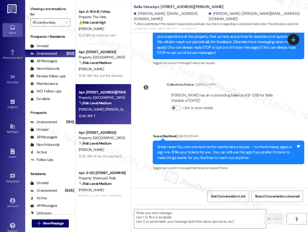
type textarea "Fetching suggested responses. Please feel free to read through the conversation…"
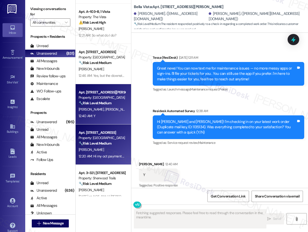
scroll to position [149, 0]
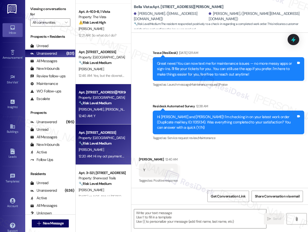
click at [107, 139] on div "Property: Arcadia Pointe" at bounding box center [102, 137] width 47 height 5
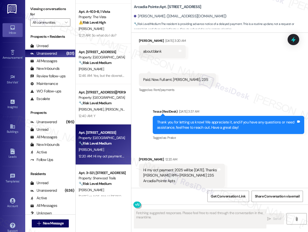
scroll to position [633, 0]
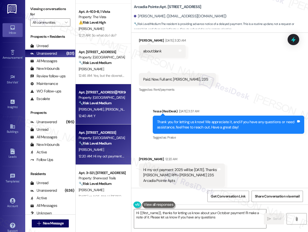
type textarea "Hi {{first_name}}, thanks for letting us know about your October payment! I'll …"
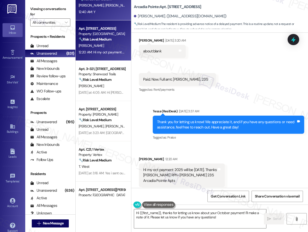
scroll to position [416, 0]
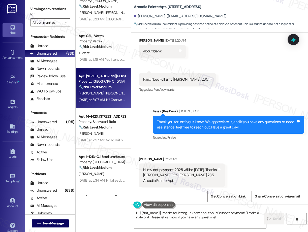
click at [105, 92] on span "N. Jones" at bounding box center [117, 93] width 25 height 5
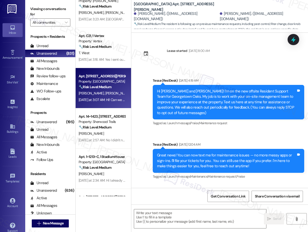
scroll to position [2236, 0]
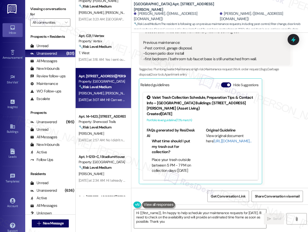
type textarea "Hi {{first_name}}, I'm happy to help schedule your maintenance requests for thi…"
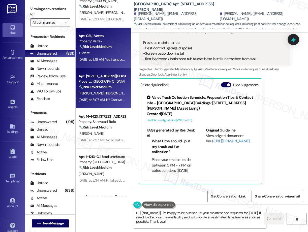
click at [98, 52] on div "T. West" at bounding box center [102, 53] width 48 height 6
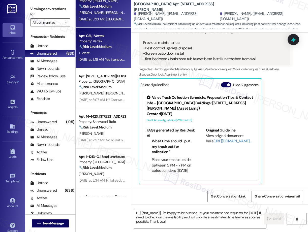
click at [100, 25] on div "Apt. 13402, 12330 Research Road Property: Brea Frisco 🔧 Risk Level: Medium The …" at bounding box center [103, 7] width 55 height 40
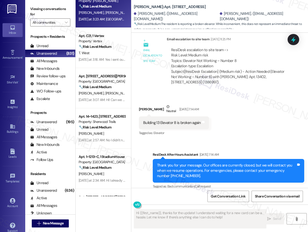
scroll to position [2819, 0]
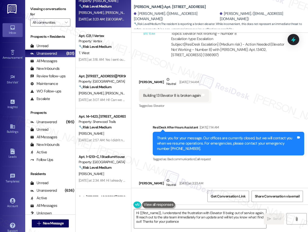
type textarea "Hi {{first_name}}, I understand the frustration with Elevator 8 being out of se…"
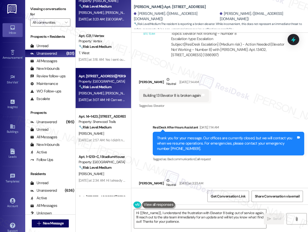
click at [109, 81] on div "Property: Georgetown Oaks" at bounding box center [102, 81] width 47 height 5
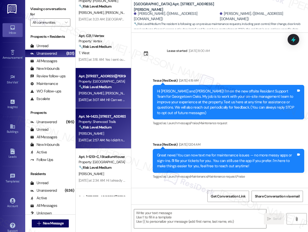
click at [98, 127] on strong "🔧 Risk Level: Medium" at bounding box center [95, 127] width 33 height 5
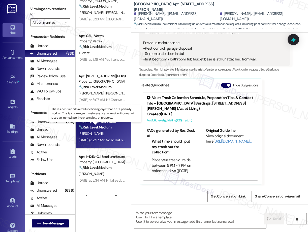
type textarea "Fetching suggested responses. Please feel free to read through the conversation…"
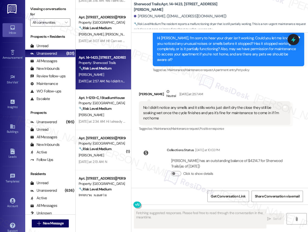
scroll to position [476, 0]
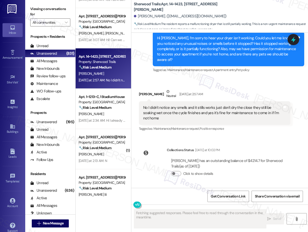
click at [104, 111] on div "Apt. 13402, 12330 Research Road Property: Brea Frisco 🔧 Risk Level: Medium The …" at bounding box center [103, 98] width 55 height 196
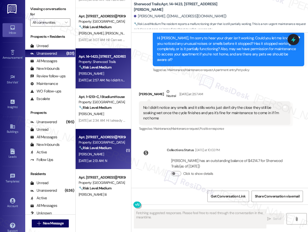
click at [106, 145] on div "🔧 Risk Level: Medium The resident responded negatively to a follow-up on a work…" at bounding box center [102, 147] width 47 height 5
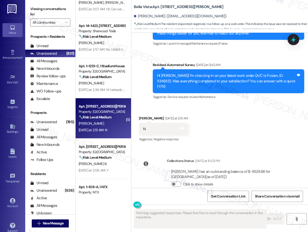
scroll to position [509, 0]
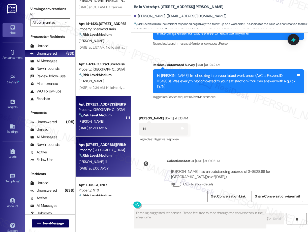
click at [90, 153] on div "Property: [GEOGRAPHIC_DATA]" at bounding box center [102, 149] width 47 height 5
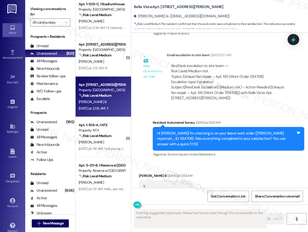
scroll to position [580, 0]
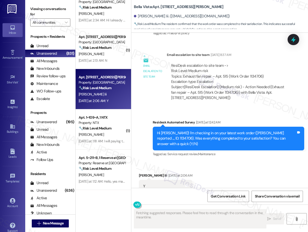
click at [103, 131] on div "Apt. 14~1423, 10401 Brockington Road Property: Sherwood Trails 🔧 Risk Level: Me…" at bounding box center [103, 98] width 55 height 196
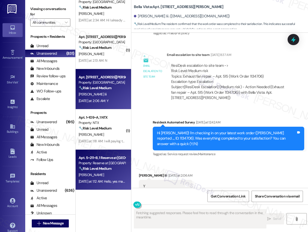
click at [93, 165] on div "Property: Reserve at [GEOGRAPHIC_DATA]" at bounding box center [102, 163] width 47 height 5
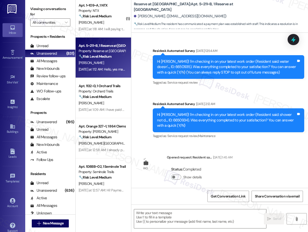
scroll to position [197, 0]
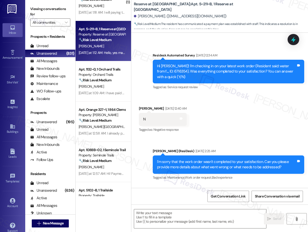
type textarea "Fetching suggested responses. Please feel free to read through the conversation…"
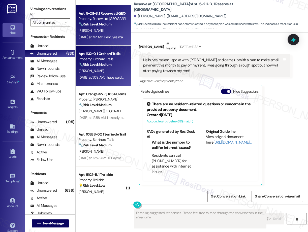
scroll to position [852, 0]
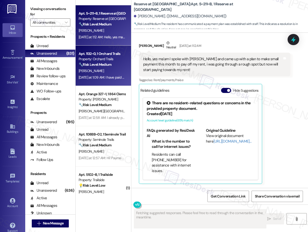
click at [104, 76] on div "Yesterday at 1:09 AM: I have paid as it has come out of my account Yesterday at…" at bounding box center [125, 77] width 93 height 5
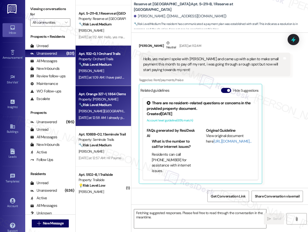
click at [105, 97] on div "Property: Tiger Towne" at bounding box center [102, 99] width 47 height 5
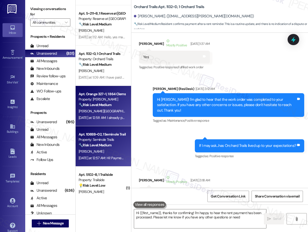
type textarea "Hi {{first_name}}, thanks for confirming! I'm happy to hear the rent payment ha…"
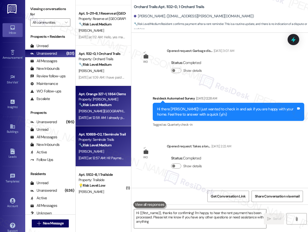
click at [102, 145] on strong "🔧 Risk Level: Medium" at bounding box center [95, 145] width 33 height 5
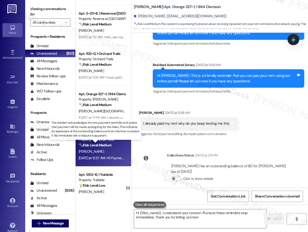
scroll to position [748, 0]
type textarea "Fetching suggested responses. Please feel free to read through the conversation…"
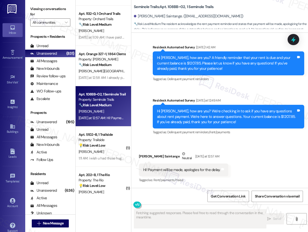
scroll to position [149, 0]
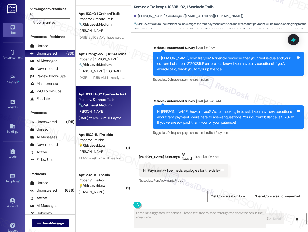
click at [99, 146] on strong "💡 Risk Level: Low" at bounding box center [92, 145] width 27 height 5
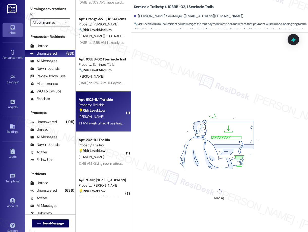
scroll to position [798, 0]
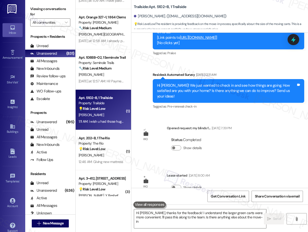
click at [102, 149] on div "Apt. 5~211~B, 1 Reserve at San Antonio Property: Reserve at San Antonio 🔧 Risk …" at bounding box center [103, 98] width 55 height 196
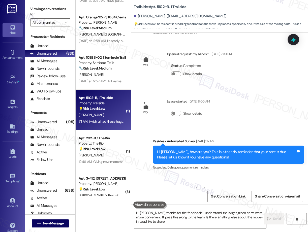
type textarea "Hi Bella, thanks for the feedback! I understand the larger green carts were mor…"
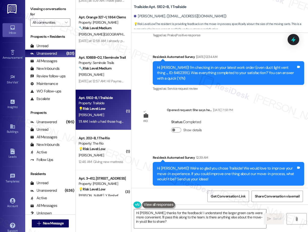
scroll to position [0, 0]
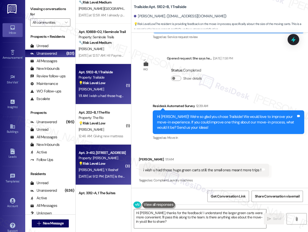
click at [108, 151] on div "Apt. 3~412, 1632 Clearwater Largo Rd" at bounding box center [102, 152] width 47 height 5
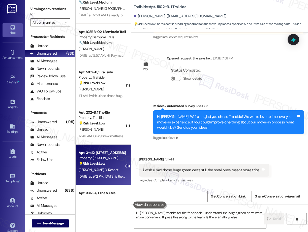
type textarea "Hi Bella, thanks for the feedback! I understand the larger green carts were mor…"
click at [108, 128] on div "S. Muthusamy" at bounding box center [102, 130] width 48 height 6
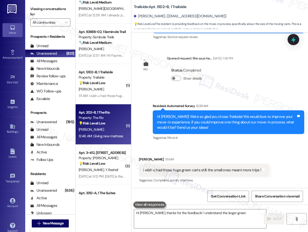
type textarea "Hi Bella, thanks for the feedback! I understand the larger green"
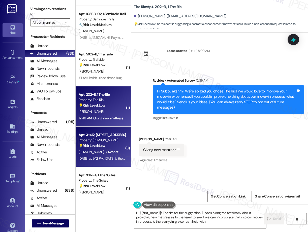
type textarea "Hi {{first_name}}! Thanks for the suggestion. I'll pass along the feedback abou…"
click at [107, 140] on div "Property: Solano Belleair" at bounding box center [102, 140] width 47 height 5
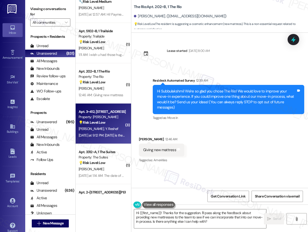
type textarea "Fetching suggested responses. Please feel free to read through the conversation…"
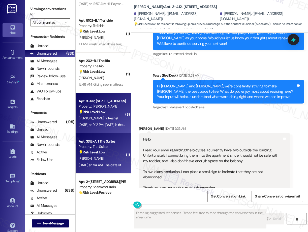
click at [102, 148] on div "Property: The Suites" at bounding box center [102, 146] width 47 height 5
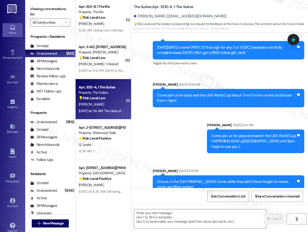
type textarea "Fetching suggested responses. Please feel free to read through the conversation…"
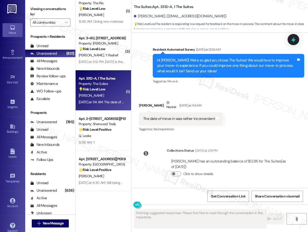
click at [109, 134] on div "( 1 ) Apt. 5102~B, 1 Trailside Property: Trailside 💡 Risk Level: Low The reside…" at bounding box center [103, 98] width 55 height 196
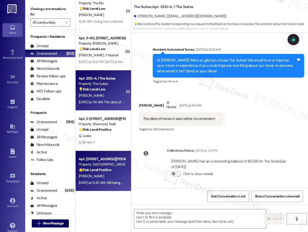
click at [106, 161] on div "Apt. 313, 1564 N Morrison Ave" at bounding box center [102, 159] width 47 height 5
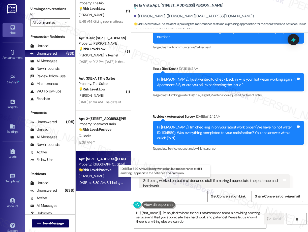
type textarea "Hi {{first_name}}, I'm so glad to hear that our maintenance team is providing a…"
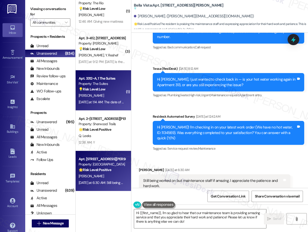
click at [102, 89] on strong "💡 Risk Level: Low" at bounding box center [92, 89] width 27 height 5
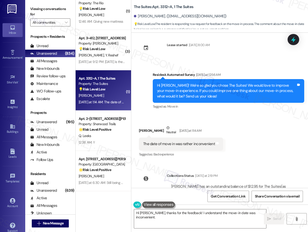
scroll to position [4286, 0]
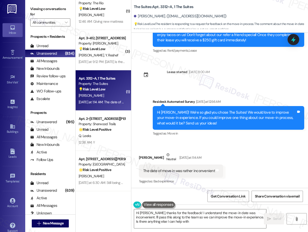
type textarea "Hi Sergio, thanks for the feedback! I understand the move-in date was inconveni…"
click at [89, 49] on strong "💡 Risk Level: Low" at bounding box center [92, 49] width 27 height 5
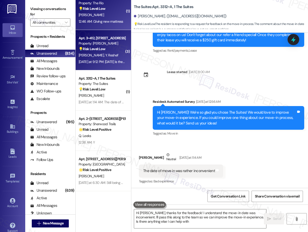
type textarea "Hi Sergio, thanks for the feedback! I understand the move-in date was inconveni…"
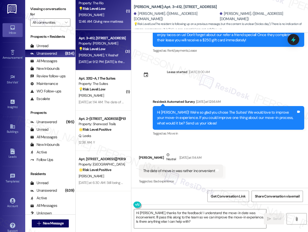
click at [106, 20] on div "12:46 AM: Giving new mattress 12:46 AM: Giving new mattress" at bounding box center [101, 21] width 45 height 5
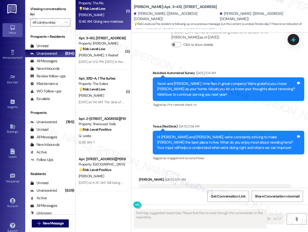
scroll to position [0, 0]
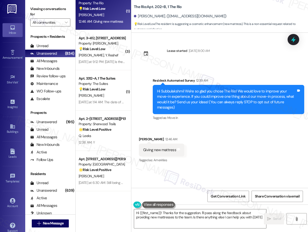
type textarea "Hi {{first_name}}! Thanks for the suggestion. I'll pass along the feedback abou…"
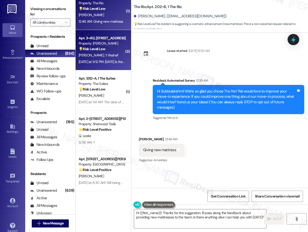
click at [113, 64] on div "Yesterday at 9:12 PM: Today is the 'bicles day' i just want to be sure that the…" at bounding box center [153, 61] width 149 height 5
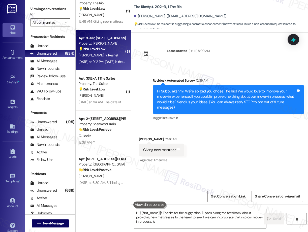
type textarea "Hi {{first_name}}! Thanks for the suggestion. I'll pass along the feedback abou…"
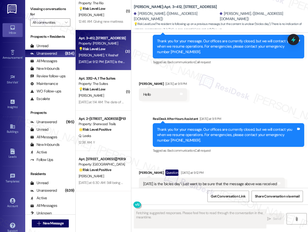
scroll to position [833, 0]
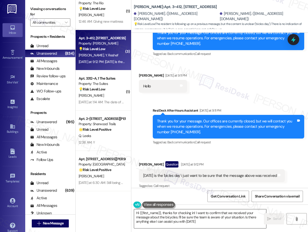
type textarea "Hi {{first_name}}, thanks for checking in! I want to confirm that we received y…"
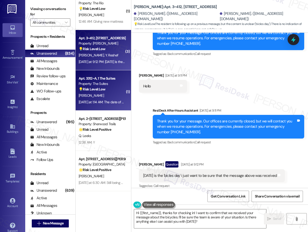
click at [109, 97] on div "S. Murillo" at bounding box center [102, 96] width 48 height 6
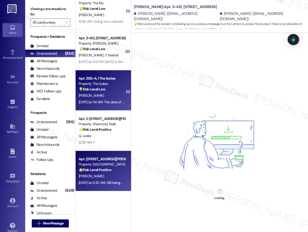
click at [107, 151] on div "Apt. 313, 1564 N Morrison Ave Property: Bella Vista 🌟 Risk Level: Positive The …" at bounding box center [103, 171] width 55 height 40
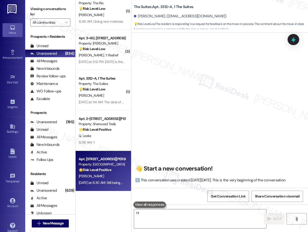
scroll to position [0, 0]
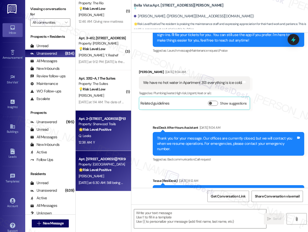
type textarea "Fetching suggested responses. Please feel free to read through the conversation…"
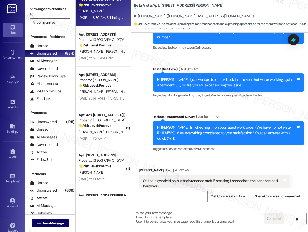
scroll to position [1109, 0]
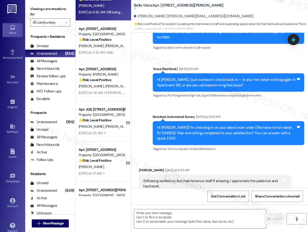
click at [102, 66] on div "Apt. 2~225, 10401 Brockington Road Property: Sherwood Trails 🌟 Risk Level: Posi…" at bounding box center [103, 98] width 55 height 196
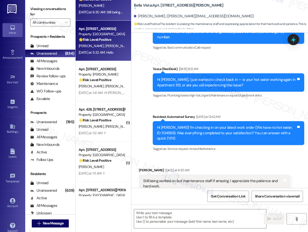
click at [105, 58] on div "Apt. 1B22, 8200 Bridge Blvd SW Property: Crescent Ridge 🌟 Risk Level: Positive …" at bounding box center [103, 41] width 55 height 40
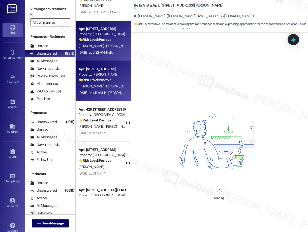
click at [105, 91] on div "Yesterday at 1:41 AM: Hi Tessa Yesterday at 1:41 AM: Hi Tessa" at bounding box center [106, 92] width 54 height 5
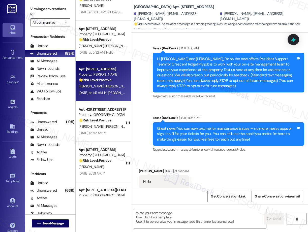
scroll to position [37, 0]
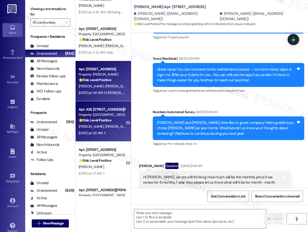
click at [106, 131] on div "Yesterday at 1:12 AM: Y Yesterday at 1:12 AM: Y" at bounding box center [92, 133] width 27 height 5
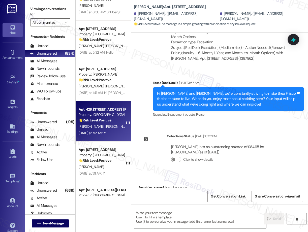
scroll to position [370, 0]
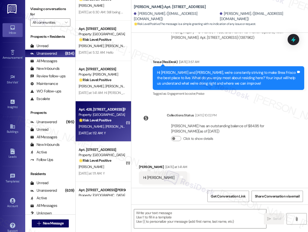
type textarea "Fetching suggested responses. Please feel free to read through the conversation…"
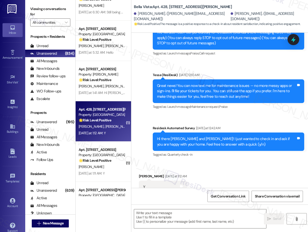
type textarea "Fetching suggested responses. Please feel free to read through the conversation…"
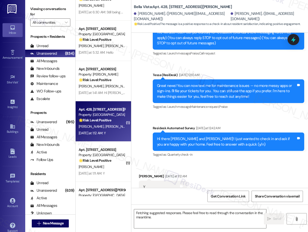
scroll to position [92, 0]
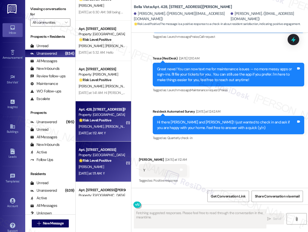
click at [110, 167] on div "D. Paniagua" at bounding box center [102, 167] width 48 height 6
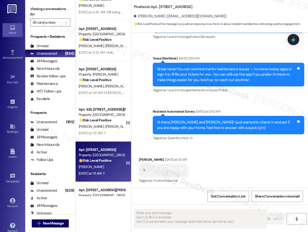
scroll to position [87, 0]
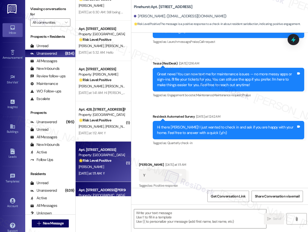
click at [103, 182] on div "Apt. 318, 1564 N Morrison Ave Property: Bella Vista 🌟 Risk Level: Positive The …" at bounding box center [103, 202] width 55 height 40
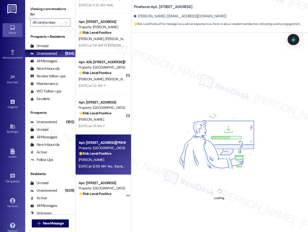
scroll to position [1157, 0]
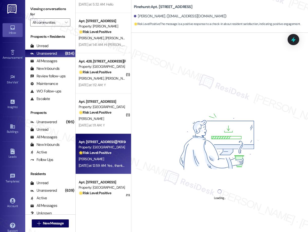
click at [121, 158] on div "J. Encinas" at bounding box center [102, 159] width 48 height 6
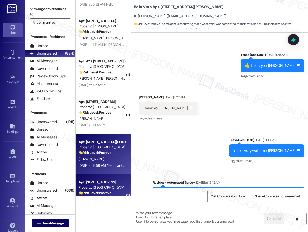
type textarea "Fetching suggested responses. Please feel free to read through the conversation…"
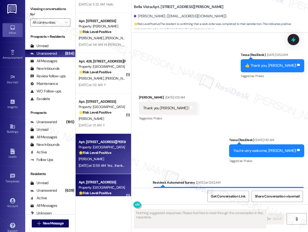
scroll to position [755, 0]
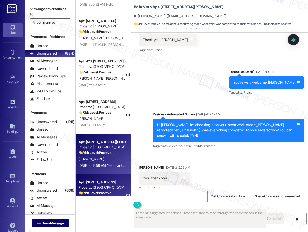
click at [115, 186] on div "Property: Palomar" at bounding box center [102, 187] width 47 height 5
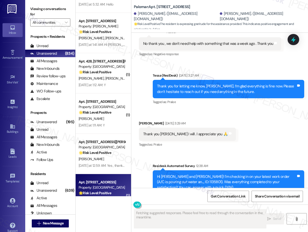
scroll to position [355, 0]
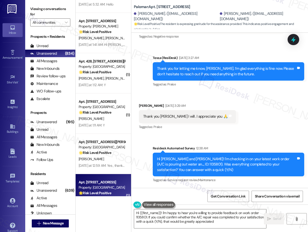
type textarea "Hi {{first_name}}! I'm happy to hear you're willing to provide feedback on work…"
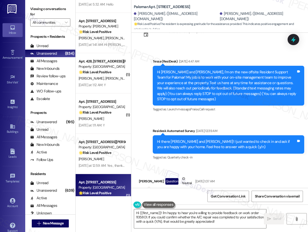
scroll to position [0, 0]
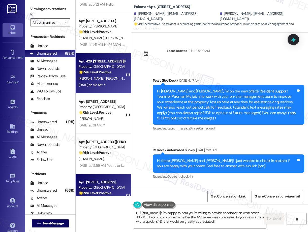
click at [111, 72] on div "🌟 Risk Level: Positive The message is a positive response to a check-in about r…" at bounding box center [102, 72] width 47 height 5
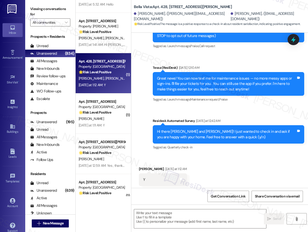
type textarea "Fetching suggested responses. Please feel free to read through the conversation…"
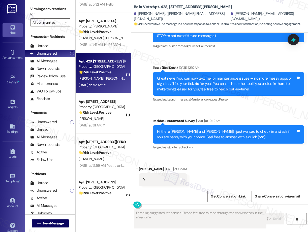
scroll to position [92, 0]
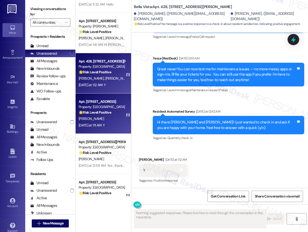
click at [100, 118] on div "D. Paniagua" at bounding box center [102, 119] width 48 height 6
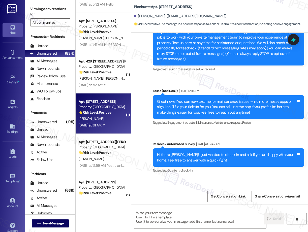
type textarea "Fetching suggested responses. Please feel free to read through the conversation…"
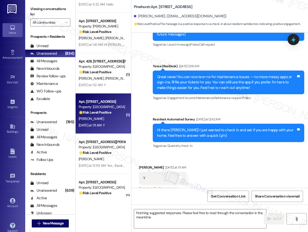
scroll to position [86, 0]
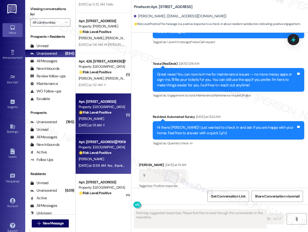
click at [102, 147] on div "Property: [GEOGRAPHIC_DATA]" at bounding box center [102, 147] width 47 height 5
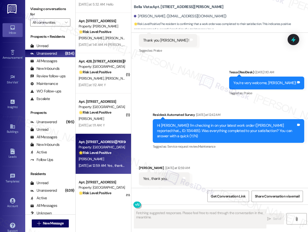
scroll to position [755, 0]
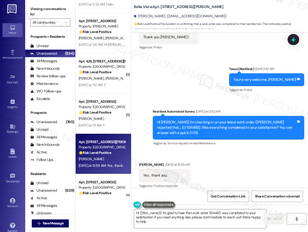
type textarea "Hi {{first_name}}! I'm glad to hear that work order 1134465 was completed to yo…"
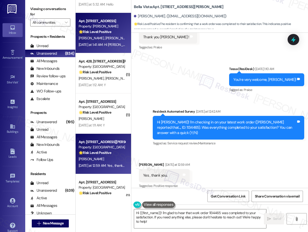
click at [93, 43] on div "Yesterday at 1:41 AM: Hi Tessa Yesterday at 1:41 AM: Hi Tessa" at bounding box center [106, 44] width 54 height 5
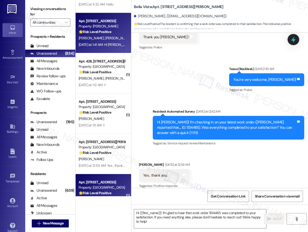
type textarea "Fetching suggested responses. Please feel free to read through the conversation…"
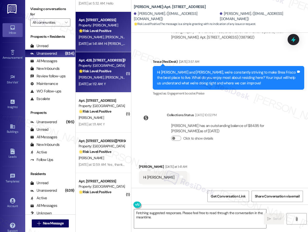
scroll to position [38, 0]
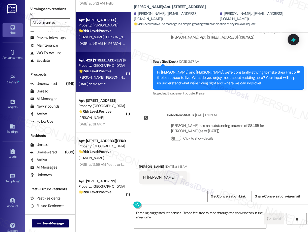
click at [95, 71] on strong "🌟 Risk Level: Positive" at bounding box center [95, 71] width 33 height 5
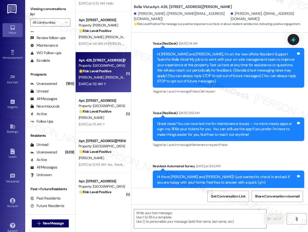
type textarea "Fetching suggested responses. Please feel free to read through the conversation…"
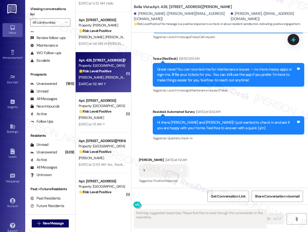
scroll to position [92, 0]
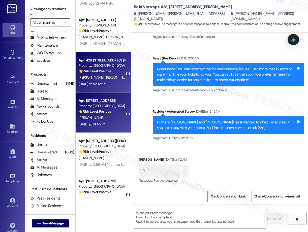
click at [109, 111] on strong "🌟 Risk Level: Positive" at bounding box center [95, 111] width 33 height 5
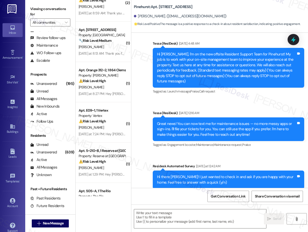
scroll to position [85, 0]
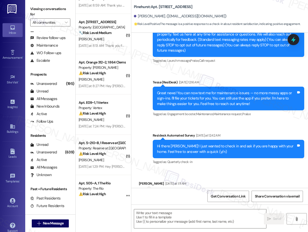
type textarea "Fetching suggested responses. Please feel free to read through the conversation…"
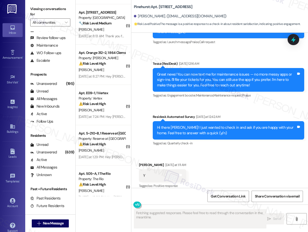
scroll to position [1489, 0]
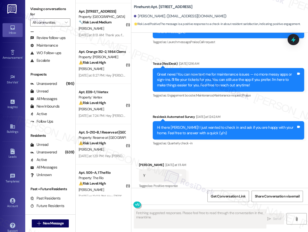
click at [106, 75] on div "( 2 ) Apt. C~335~B, 1 Vista Property: The Vista ❓ Risk Level: Investigate D. Gi…" at bounding box center [103, 98] width 55 height 196
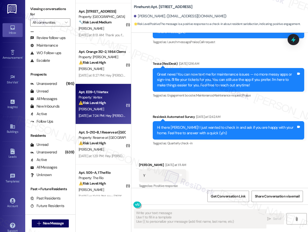
click at [115, 113] on div "Yesterday at 7:24 PM: Hey Isaiah (Ayana), we appreciate your text! We'll be bac…" at bounding box center [206, 115] width 254 height 5
type textarea "Fetching suggested responses. Please feel free to read through the conversation…"
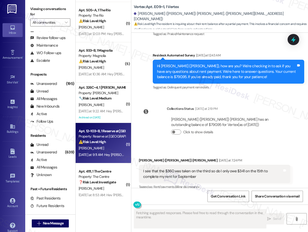
scroll to position [324, 0]
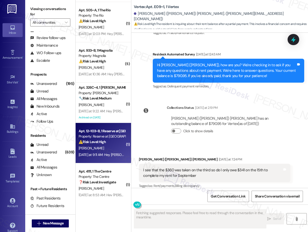
click at [111, 139] on div "Property: Reserve at [GEOGRAPHIC_DATA]" at bounding box center [102, 136] width 47 height 5
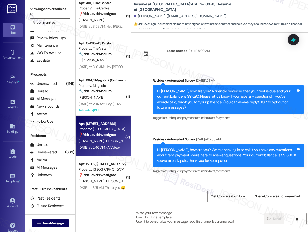
scroll to position [33, 0]
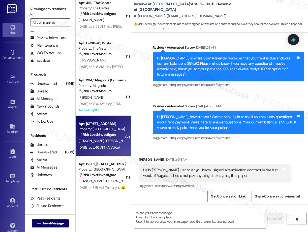
type textarea "Fetching suggested responses. Please feel free to read through the conversation…"
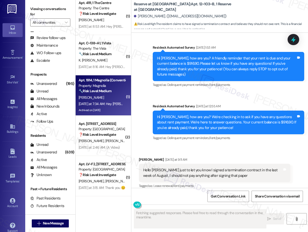
click at [103, 105] on div "Yesterday at 7:34 AM: Hey Nancy, we appreciate your text! We'll be back at 11AM…" at bounding box center [192, 104] width 227 height 5
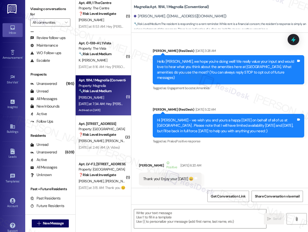
scroll to position [55, 0]
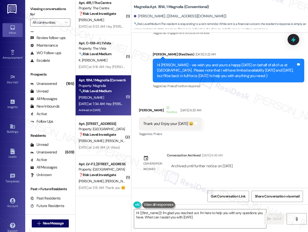
type textarea "Hi {{first_name}}! I'm glad you reached out. I'm here to help you with any ques…"
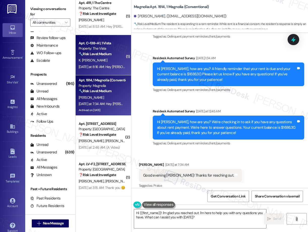
click at [106, 50] on div "Property: The Vista" at bounding box center [102, 48] width 47 height 5
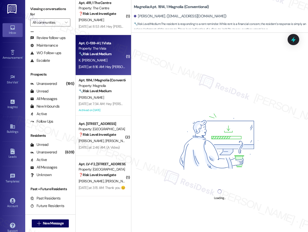
scroll to position [0, 0]
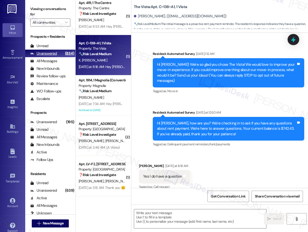
type textarea "Fetching suggested responses. Please feel free to read through the conversation…"
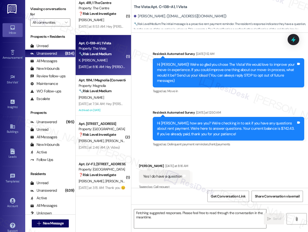
scroll to position [28, 0]
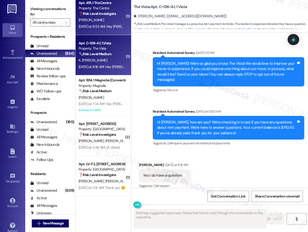
click at [94, 25] on div "Yesterday at 8:53 AM: Hey Derion, we appreciate your text! We'll be back at 11A…" at bounding box center [192, 26] width 227 height 5
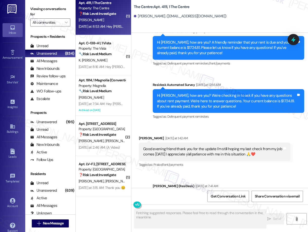
scroll to position [2687, 0]
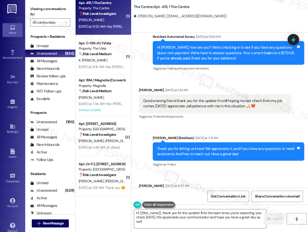
type textarea "Hi {{first_name}}, thank you for the update! I'll let the team know you're expe…"
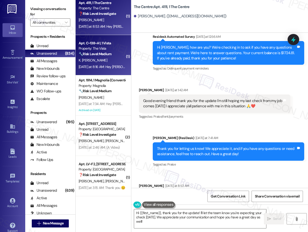
click at [85, 56] on strong "🔧 Risk Level: Medium" at bounding box center [95, 54] width 33 height 5
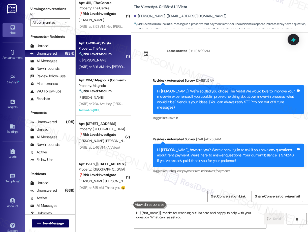
scroll to position [28, 0]
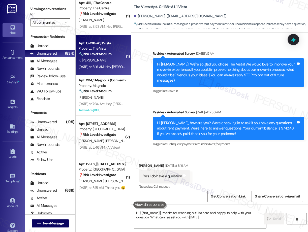
type textarea "Hi {{first_name}}, thanks for reaching out! I'm here and happy to help with you…"
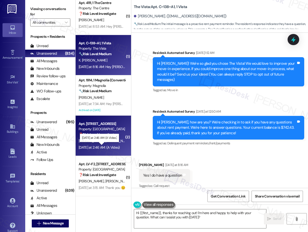
click at [90, 146] on div "Yesterday at 2:46 AM: (A Video) Yesterday at 2:46 AM: (A Video)" at bounding box center [99, 147] width 41 height 5
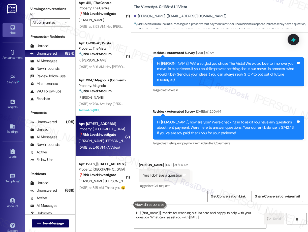
type textarea "Hi {{first_name}}, thanks for reaching out! I'm here and happy to help with you…"
click at [101, 108] on div "Archived on 11/23/2023" at bounding box center [102, 110] width 48 height 6
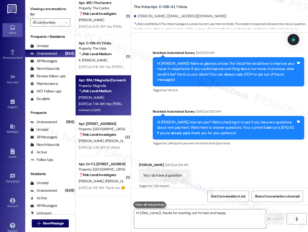
type textarea "Hi {{first_name}}, thanks for reaching out! I'm here and happy"
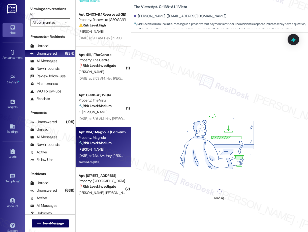
scroll to position [1763, 0]
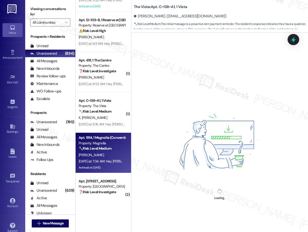
click at [108, 103] on div "( 1 ) Apt. 505~A, 1 The Rio Property: The Rio ⚠️ Risk Level: High The resident …" at bounding box center [103, 98] width 55 height 196
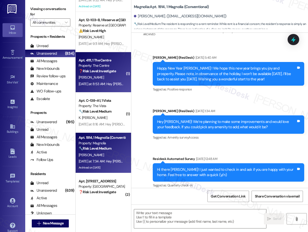
type textarea "Fetching suggested responses. Please feel free to read through the conversation…"
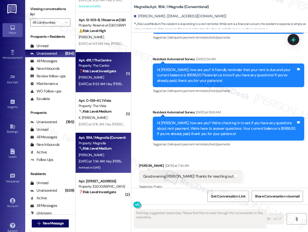
drag, startPoint x: 96, startPoint y: 67, endPoint x: 97, endPoint y: 65, distance: 2.9
click at [97, 65] on div "Property: The Centre" at bounding box center [102, 65] width 47 height 5
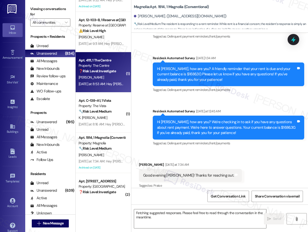
click at [102, 42] on div "Yesterday at 9:11 AM: Hey Jorge, we appreciate your text! We'll be back at 11AM…" at bounding box center [191, 43] width 225 height 5
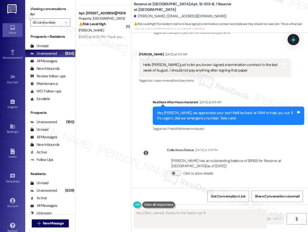
scroll to position [133, 0]
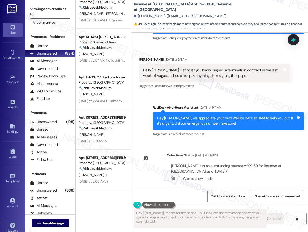
type textarea "Hey {{first_name}}, thanks for the heads-up! I'll look into the termination con…"
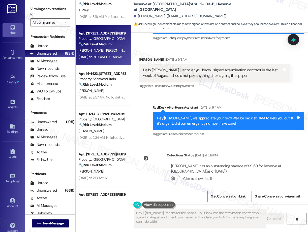
click at [98, 43] on strong "🔧 Risk Level: Medium" at bounding box center [95, 44] width 33 height 5
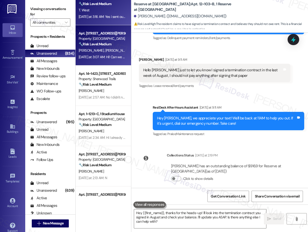
type textarea "Fetching suggested responses. Please feel free to read through the conversation…"
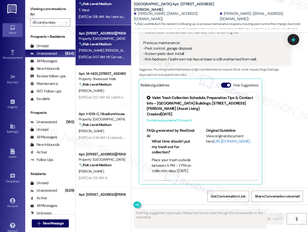
click at [106, 20] on div "Apt. C21, 1 Vertex Property: Vertex 🔧 Risk Level: Medium The resident is waitin…" at bounding box center [103, 5] width 55 height 40
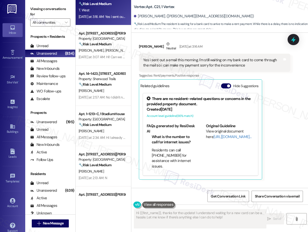
scroll to position [393, 0]
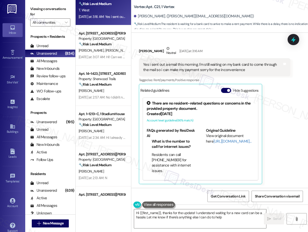
type textarea "Hi {{first_name}}, thanks for the update! I understand waiting for a new card c…"
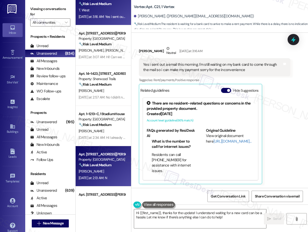
click at [92, 170] on div "X. Muniz" at bounding box center [102, 171] width 48 height 6
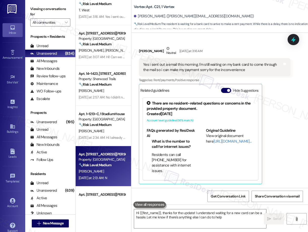
type textarea "Hi {{first_name}}, thanks for the update! I understand waiting for a new card c…"
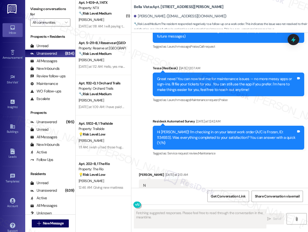
scroll to position [86, 0]
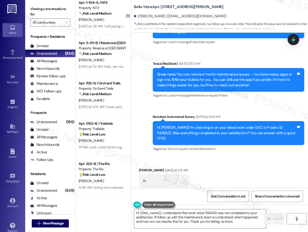
type textarea "Hi {{first_name}}, I understand that work order 1134933 was not completed to yo…"
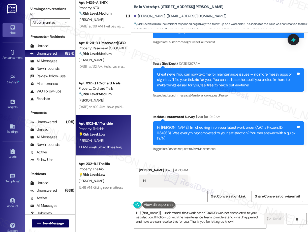
click at [85, 146] on div "1:11 AM: i wish u had those huge green carts still. the small ones meant more t…" at bounding box center [138, 147] width 118 height 5
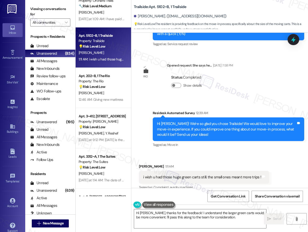
scroll to position [698, 0]
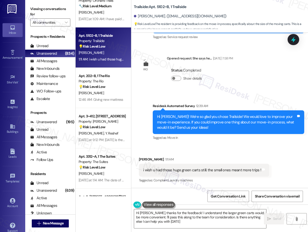
type textarea "Hi Bella, thanks for the feedback! I understand the larger green carts would be…"
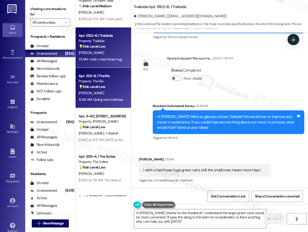
click at [89, 83] on div "Property: The Rio" at bounding box center [102, 81] width 47 height 5
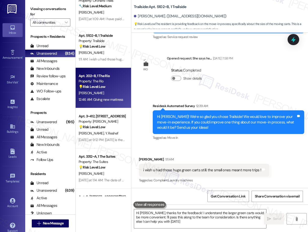
type textarea "Hi Bella, thanks for the feedback! I understand the larger green carts would be…"
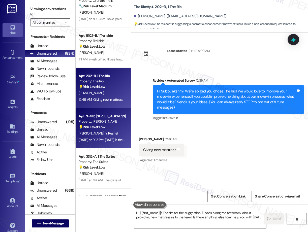
type textarea "Hi {{first_name}}! Thanks for the suggestion. I'll pass along the feedback abou…"
click at [109, 121] on div "Property: Solano Belleair" at bounding box center [102, 121] width 47 height 5
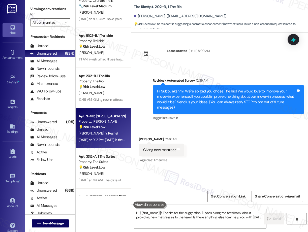
type textarea "Hi {{first_name}}! Thanks for the suggestion. I'll pass along the feedback abou…"
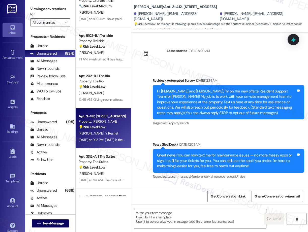
scroll to position [451, 0]
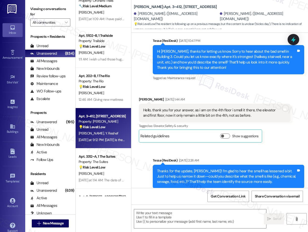
type textarea "Fetching suggested responses. Please feel free to read through the conversation…"
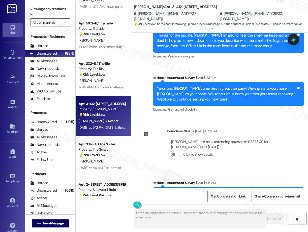
scroll to position [935, 0]
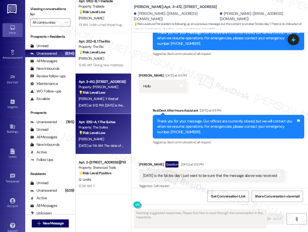
click at [101, 128] on div "Property: The Suites" at bounding box center [102, 127] width 47 height 5
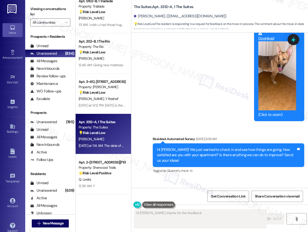
scroll to position [4338, 0]
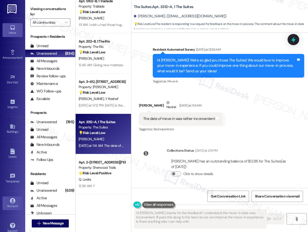
type textarea "Hi Sergio, thanks for the feedback! I understand the move-in date was inconveni…"
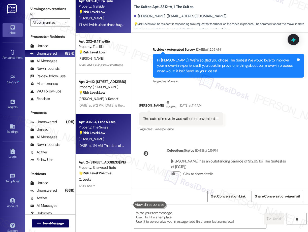
click at [102, 23] on div "1:11 AM: i wish u had those huge green carts still. the small ones meant more t…" at bounding box center [138, 24] width 118 height 5
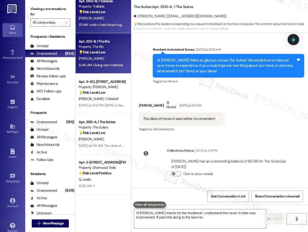
type textarea "Hi Sergio, thanks for the feedback! I understand the move-in date was inconveni…"
click at [101, 55] on div "S. Muthusamy" at bounding box center [102, 58] width 48 height 6
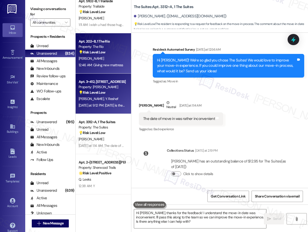
type textarea "Hi Sergio, thanks for the feedback! I understand the move-in date was inconveni…"
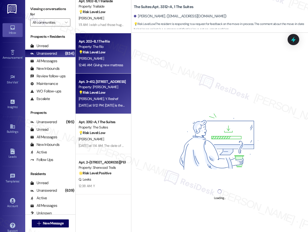
click at [105, 99] on span "Y. Reshef" at bounding box center [111, 99] width 13 height 5
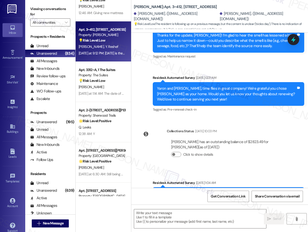
scroll to position [989, 0]
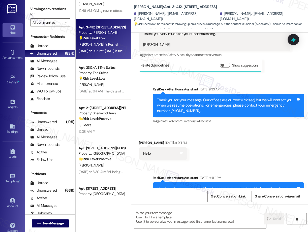
type textarea "Fetching suggested responses. Please feel free to read through the conversation…"
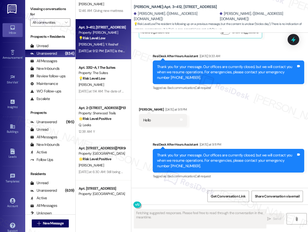
click at [98, 135] on div "Apt. 1132~D, 1 Orchard Trails Property: Orchard Trails 🔧 Risk Level: Medium Res…" at bounding box center [103, 98] width 55 height 196
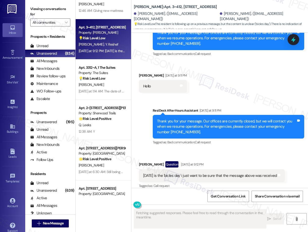
scroll to position [989, 0]
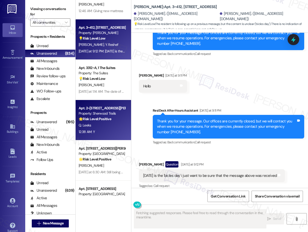
click at [98, 133] on div "12:38 AM: Y 12:38 AM: Y" at bounding box center [102, 132] width 48 height 6
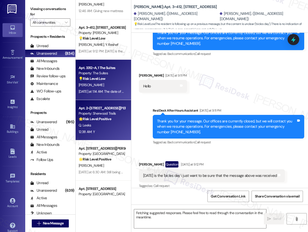
click at [103, 96] on div "Apt. 3312~A, 1 The Suites Property: The Suites 💡 Risk Level: Low The resident i…" at bounding box center [103, 80] width 55 height 40
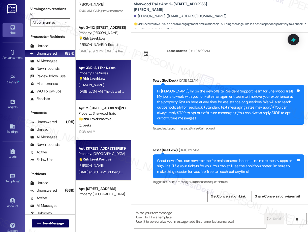
click at [103, 167] on div "M. Marquez" at bounding box center [102, 166] width 48 height 6
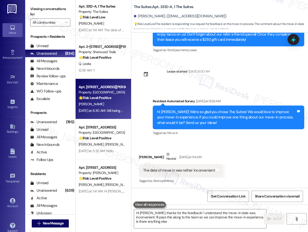
scroll to position [243, 0]
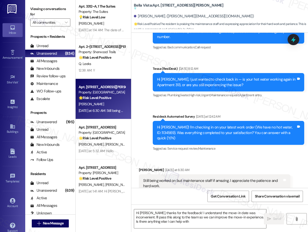
type textarea "Hi Sergio, thanks for the feedback! I understand the move-in date was inconveni…"
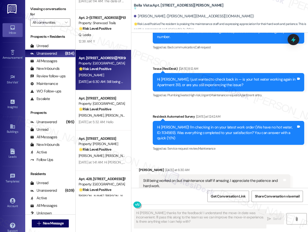
scroll to position [1080, 0]
click at [103, 162] on div "Apt. 3~412, 1632 Clearwater Largo Rd Property: Solano Belleair 💡 Risk Level: Lo…" at bounding box center [103, 98] width 55 height 196
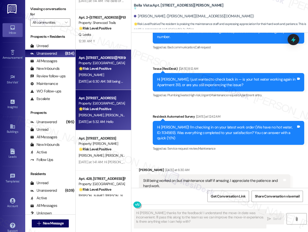
click at [103, 125] on div "Apt. 1B22, 8200 Bridge Blvd SW Property: Crescent Ridge 🌟 Risk Level: Positive …" at bounding box center [103, 110] width 55 height 40
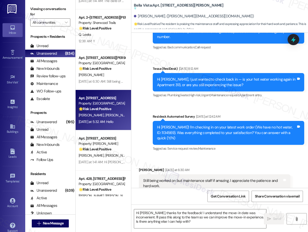
type textarea "Fetching suggested responses. Please feel free to read through the conversation…"
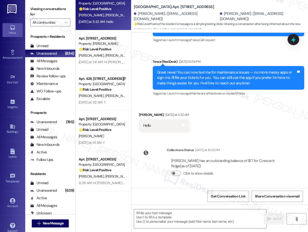
scroll to position [1195, 0]
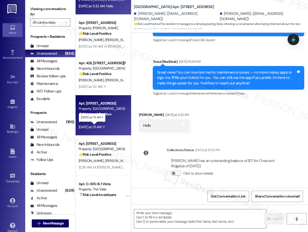
click at [97, 126] on div "Yesterday at 1:11 AM: Y Yesterday at 1:11 AM: Y" at bounding box center [92, 127] width 26 height 5
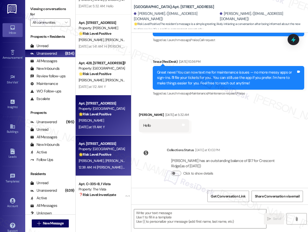
click at [96, 146] on div "Apt. 3214, 6250 S Commerce Ct" at bounding box center [102, 143] width 47 height 5
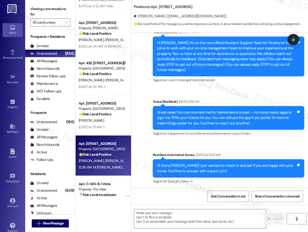
scroll to position [86, 0]
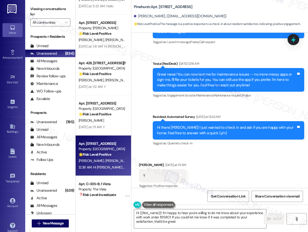
type textarea "Hi {{first_name}}! I'm happy to hear you're willing to let me know about your e…"
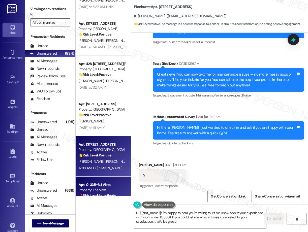
click at [90, 188] on div "Apt. 2~225, 10401 Brockington Road Property: Sherwood Trails 🌟 Risk Level: Posi…" at bounding box center [103, 98] width 55 height 196
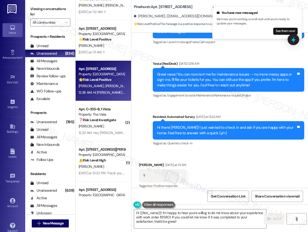
click at [103, 164] on div "Apt. 13220, 12330 Research Road Property: Brea Frisco 🌟 Risk Level: Positive Th…" at bounding box center [103, 98] width 55 height 196
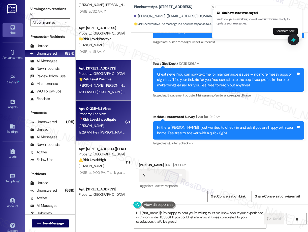
click at [106, 141] on div "Apt. 13220, 12330 Research Road Property: Brea Frisco 🌟 Risk Level: Positive Th…" at bounding box center [103, 98] width 55 height 196
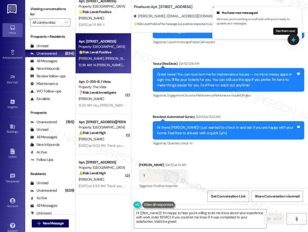
click at [110, 175] on div "Apt. 428, 1564 N Morrison Ave Property: Bella Vista 🌟 Risk Level: Positive The …" at bounding box center [103, 98] width 55 height 196
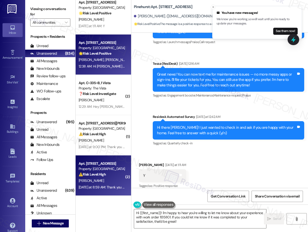
drag, startPoint x: 109, startPoint y: 176, endPoint x: 109, endPoint y: 171, distance: 5.0
click at [109, 171] on div "Apt. 11B1, 8200 Bridge Blvd SW Property: Crescent Ridge ⚠️ Risk Level: High The…" at bounding box center [102, 169] width 48 height 17
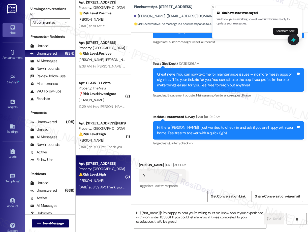
click at [106, 143] on div "S. Fox" at bounding box center [102, 140] width 48 height 6
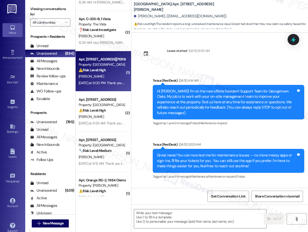
scroll to position [1406, 0]
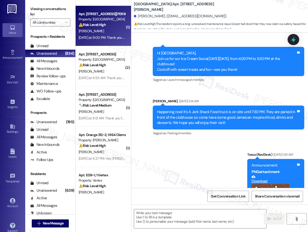
type textarea "Fetching suggested responses. Please feel free to read through the conversation…"
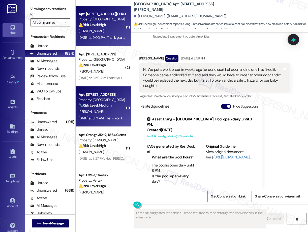
click at [106, 116] on div "Yesterday at 8:13 AM: Thank you for your message. Our offices are currently clo…" at bounding box center [250, 118] width 343 height 5
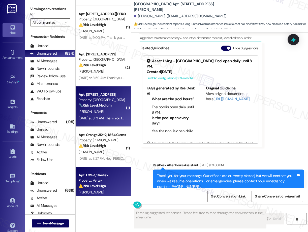
scroll to position [923, 0]
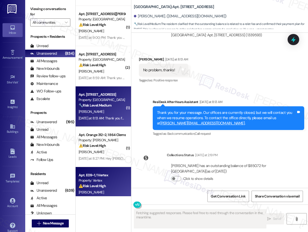
click at [103, 177] on div "Apt. E09~1, 1 Vertex" at bounding box center [102, 175] width 47 height 5
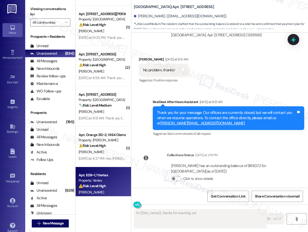
scroll to position [372, 0]
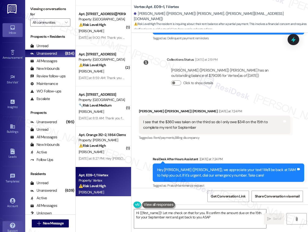
type textarea "Hi {{first_name}}! Let me check on that for you. I'll confirm the amount due on…"
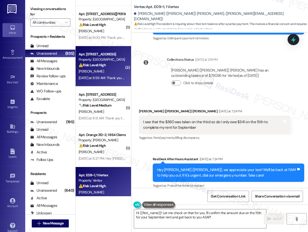
click at [109, 78] on div "Yesterday at 8:59 AM: Thank you for your message. Our offices are currently clo…" at bounding box center [234, 78] width 310 height 5
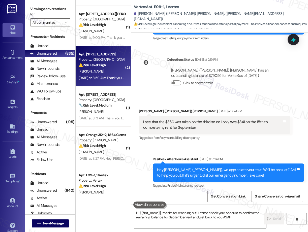
type textarea "Hi {{first_name}}, thanks for reaching out! Let me check your account to confir…"
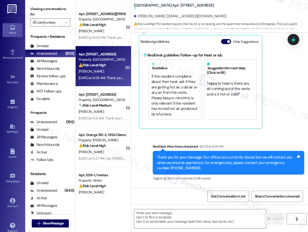
type textarea "Fetching suggested responses. Please feel free to read through the conversation…"
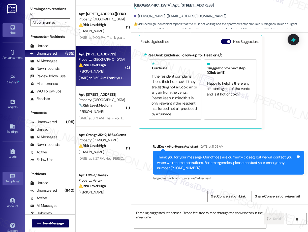
scroll to position [400, 0]
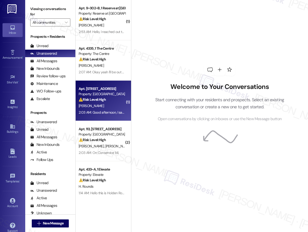
click at [95, 115] on div "2:03 AM: Good afternoon, I saw on my camera that maintenance came to my door [D…" at bounding box center [102, 112] width 48 height 6
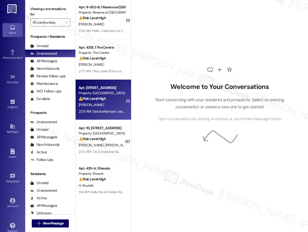
click at [99, 136] on div "Property: [GEOGRAPHIC_DATA]" at bounding box center [102, 133] width 47 height 5
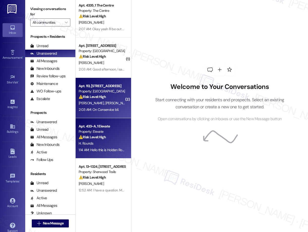
click at [104, 142] on div "( 1 ) Apt. 9~302~B, 1 Reserve at [GEOGRAPHIC_DATA] Property: Reserve at [GEOGRA…" at bounding box center [103, 98] width 55 height 196
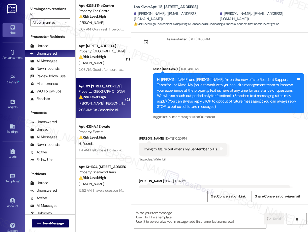
scroll to position [581, 0]
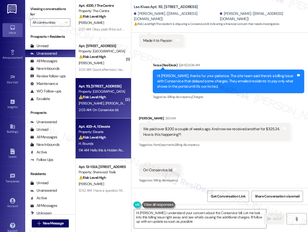
type textarea "Hi [PERSON_NAME], I understand your concern about the Conservice bill. Let me l…"
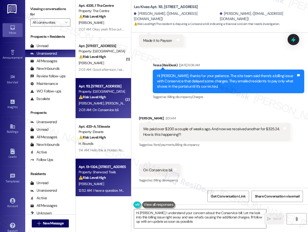
click at [92, 189] on div "12:52 AM: I have a question. My lease is almost up, and I would like to renew i…" at bounding box center [183, 190] width 209 height 5
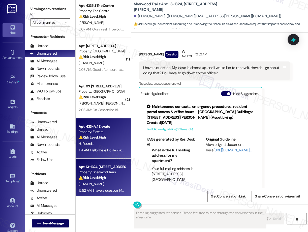
scroll to position [308, 0]
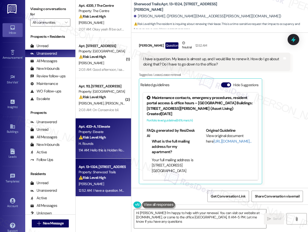
type textarea "Hi [PERSON_NAME]! I'm happy to help with your renewal. You can visit our websit…"
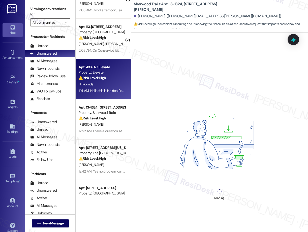
scroll to position [105, 0]
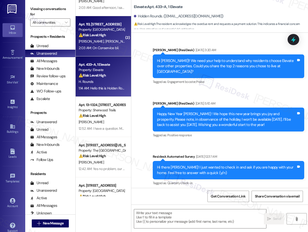
click at [108, 51] on div "2:03 AM: On Conservice bil. 2:03 AM: On Conservice bil." at bounding box center [102, 48] width 48 height 6
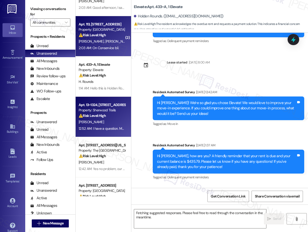
click at [102, 103] on div "Apt. 13~1324, [STREET_ADDRESS][PERSON_NAME]" at bounding box center [102, 104] width 47 height 5
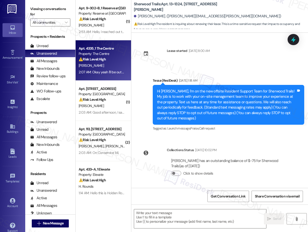
scroll to position [308, 0]
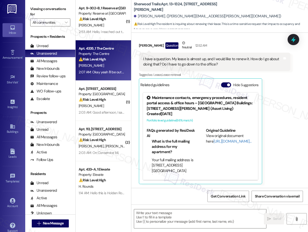
type textarea "Fetching suggested responses. Please feel free to read through the conversation…"
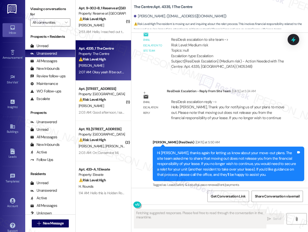
scroll to position [734, 0]
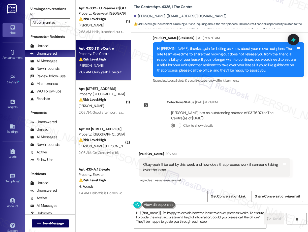
type textarea "Hi {{first_name}}, I'm happy to explain how the lease takeover process works. T…"
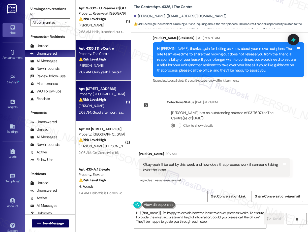
click at [94, 105] on div "[PERSON_NAME]" at bounding box center [102, 106] width 48 height 6
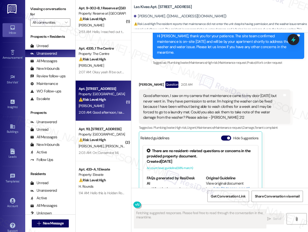
scroll to position [1183, 0]
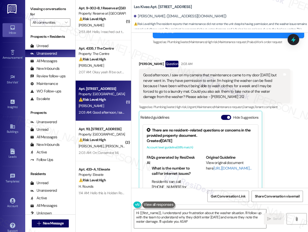
type textarea "Hi {{first_name}}, I understand your frustration about the washer situation. I'…"
click at [67, 22] on icon "" at bounding box center [66, 22] width 3 height 4
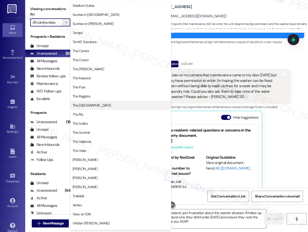
scroll to position [427, 0]
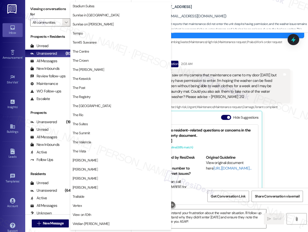
click at [277, 116] on div "[PERSON_NAME] Question 2:03 AM Good afternoon, I saw on my camera that maintena…" at bounding box center [214, 136] width 151 height 150
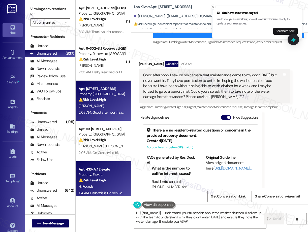
click at [97, 174] on div "Property: Elevate" at bounding box center [102, 174] width 47 height 5
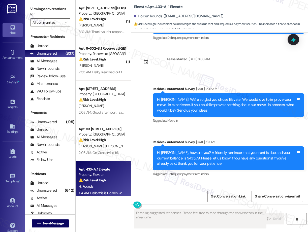
scroll to position [2355, 0]
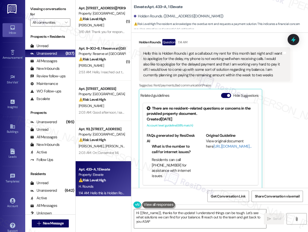
type textarea "Hi {{first_name}}, thanks for the update! I understand things can be tough. Let…"
